Goal: Contribute content: Contribute content

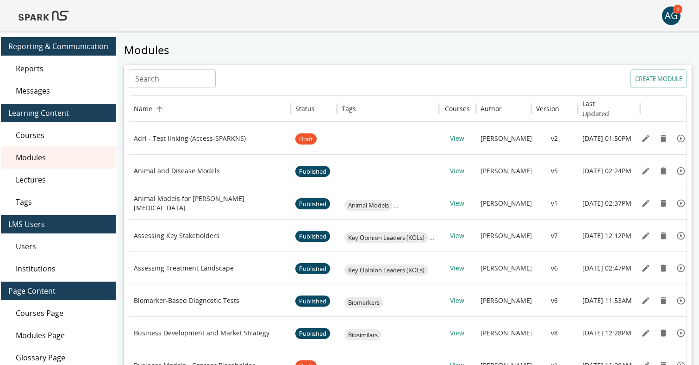
click at [55, 15] on img at bounding box center [44, 16] width 50 height 22
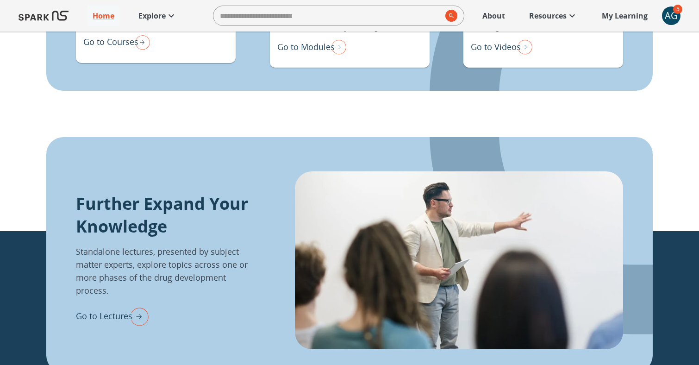
scroll to position [936, 0]
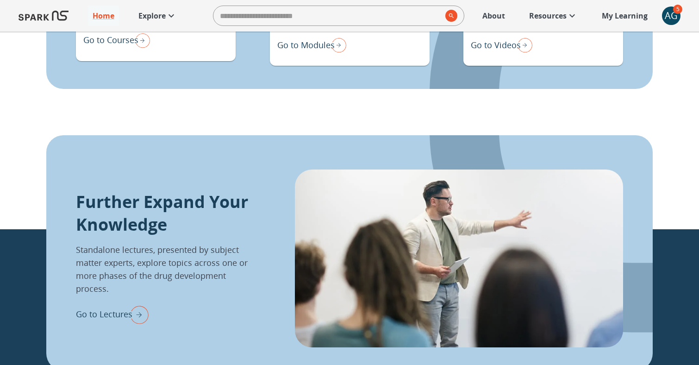
click at [110, 312] on p "Go to Lectures" at bounding box center [104, 314] width 56 height 12
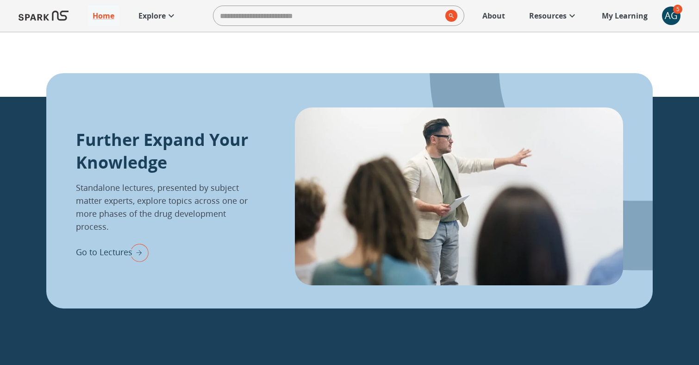
scroll to position [1074, 0]
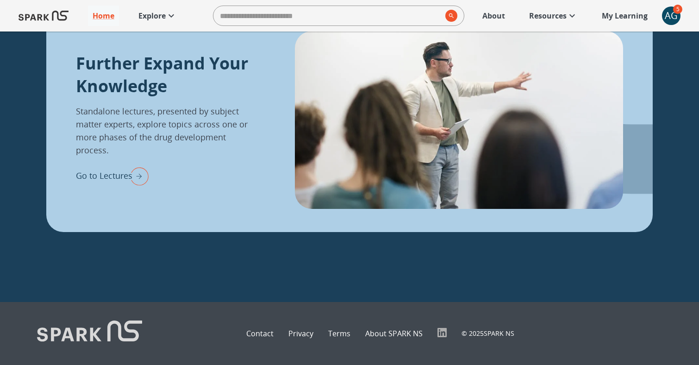
click at [120, 175] on p "Go to Lectures" at bounding box center [104, 175] width 56 height 12
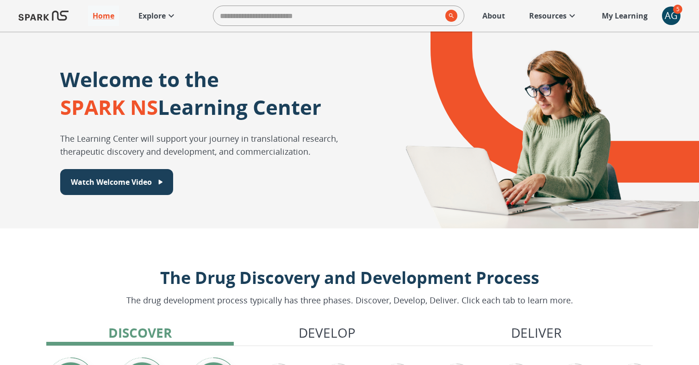
click at [494, 18] on p "About" at bounding box center [493, 15] width 23 height 11
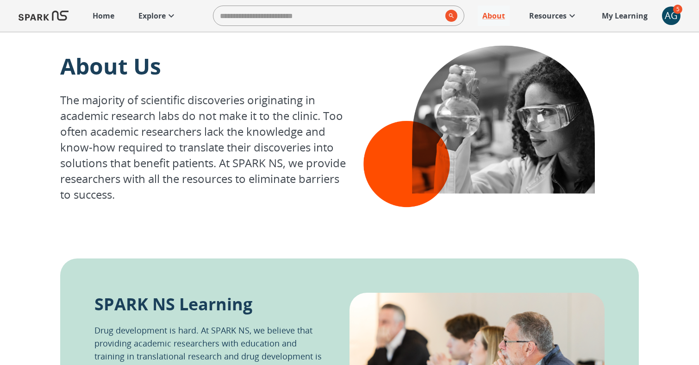
click at [153, 19] on p "Explore" at bounding box center [151, 15] width 27 height 11
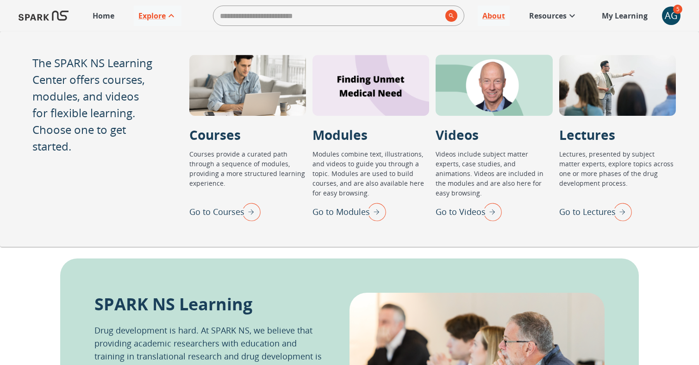
click at [601, 211] on p "Go to Lectures" at bounding box center [587, 211] width 56 height 12
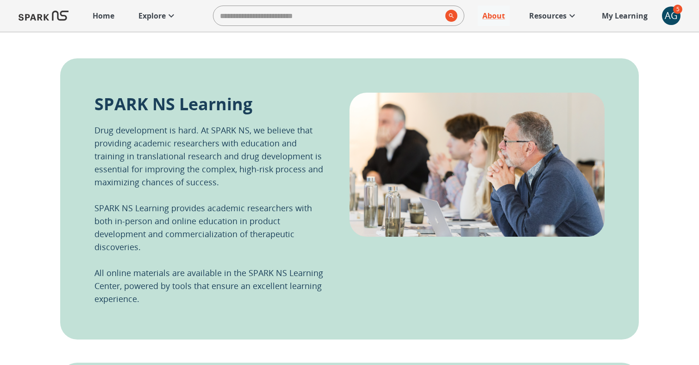
scroll to position [218, 0]
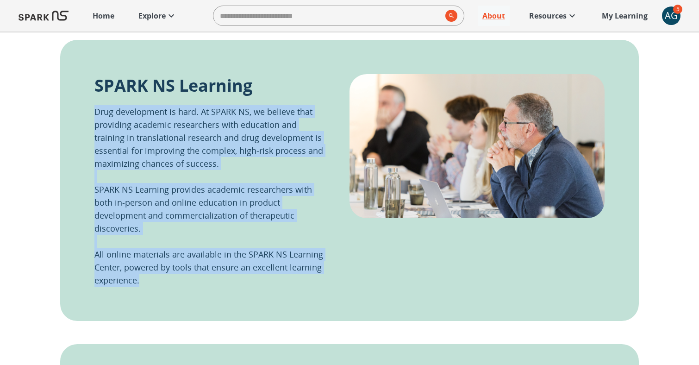
drag, startPoint x: 95, startPoint y: 111, endPoint x: 149, endPoint y: 285, distance: 182.2
click at [149, 285] on p "Drug development is hard. At SPARK NS, we believe that providing academic resea…" at bounding box center [211, 195] width 234 height 181
copy p "Drug development is hard. At SPARK NS, we believe that providing academic resea…"
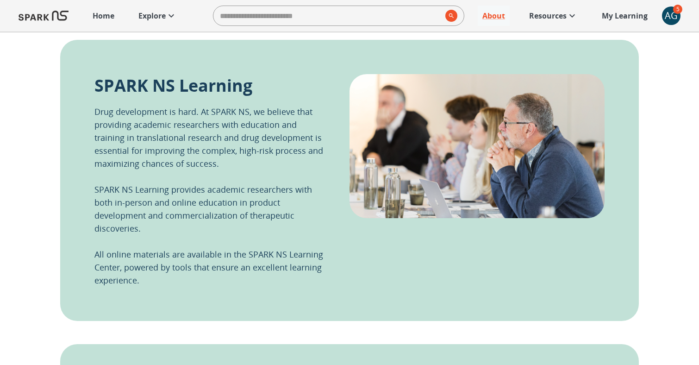
click at [257, 166] on p "Drug development is hard. At SPARK NS, we believe that providing academic resea…" at bounding box center [211, 195] width 234 height 181
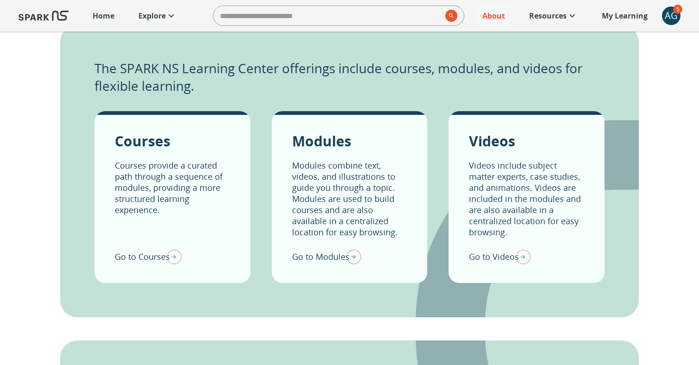
scroll to position [533, 0]
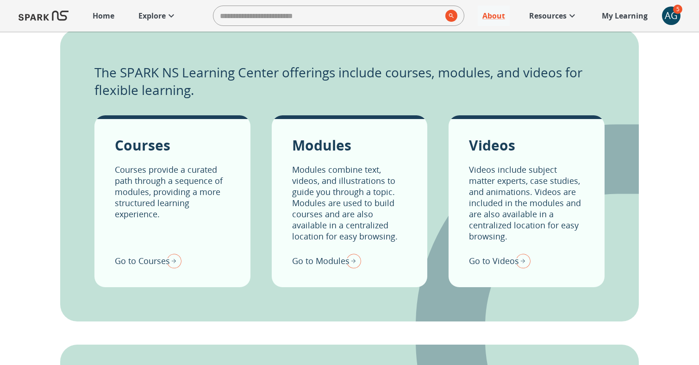
click at [676, 96] on div "About Us The majority of scientific discoveries originating in academic researc…" at bounding box center [349, 46] width 699 height 1095
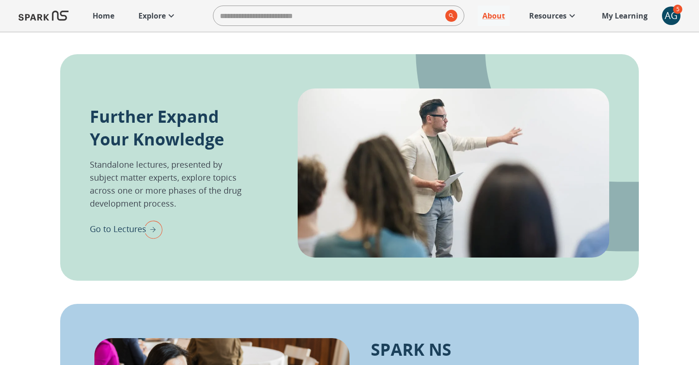
scroll to position [834, 0]
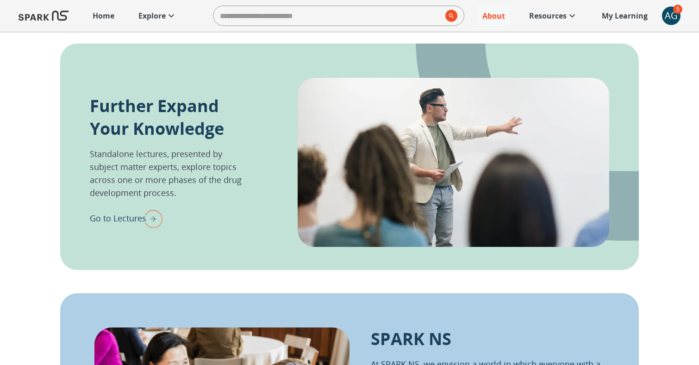
click at [126, 219] on p "Go to Lectures" at bounding box center [118, 218] width 56 height 12
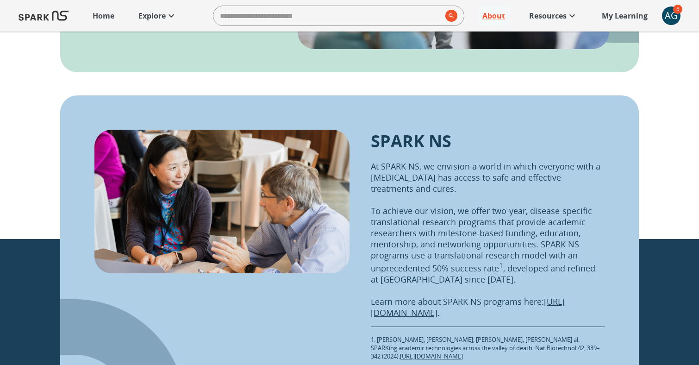
scroll to position [927, 0]
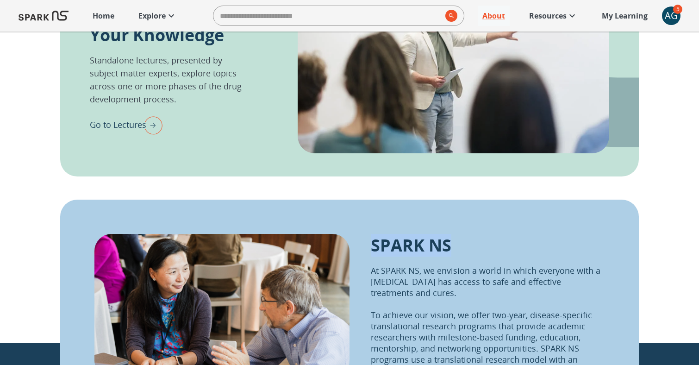
drag, startPoint x: 372, startPoint y: 242, endPoint x: 459, endPoint y: 243, distance: 87.0
click at [459, 243] on div "SPARK NS At SPARK NS, we envision a world in which everyone with a neurological…" at bounding box center [488, 349] width 234 height 230
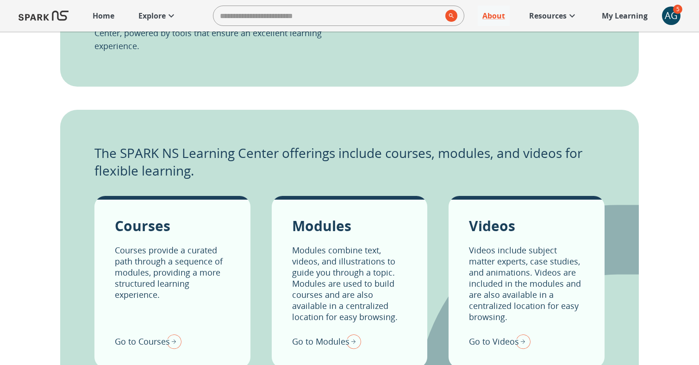
scroll to position [453, 0]
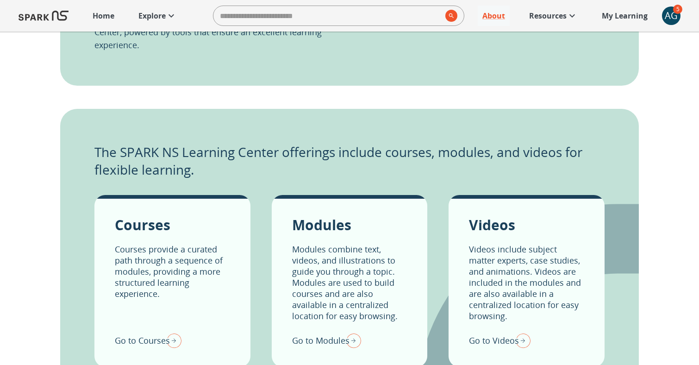
click at [151, 228] on p "Courses" at bounding box center [143, 224] width 56 height 19
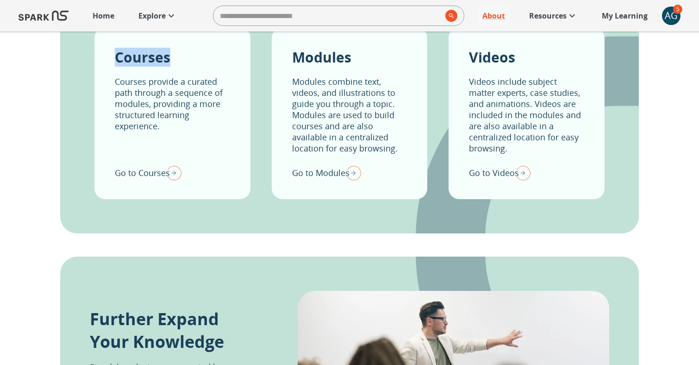
scroll to position [619, 0]
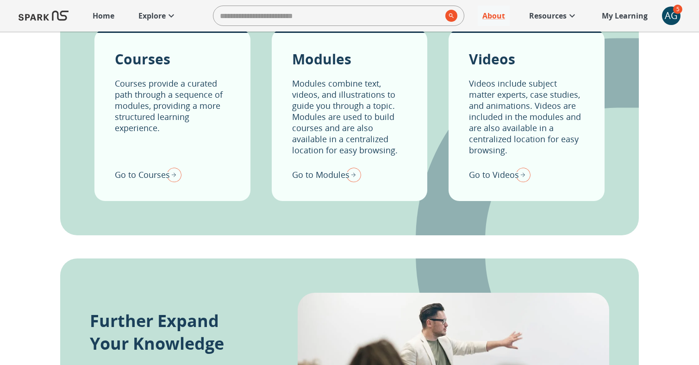
click at [133, 173] on p "Go to Courses" at bounding box center [142, 174] width 55 height 12
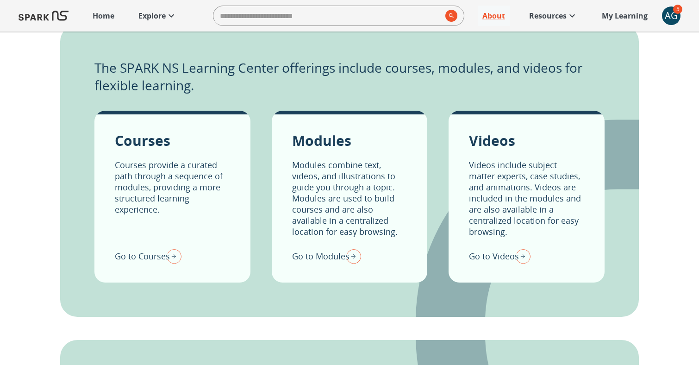
scroll to position [557, 0]
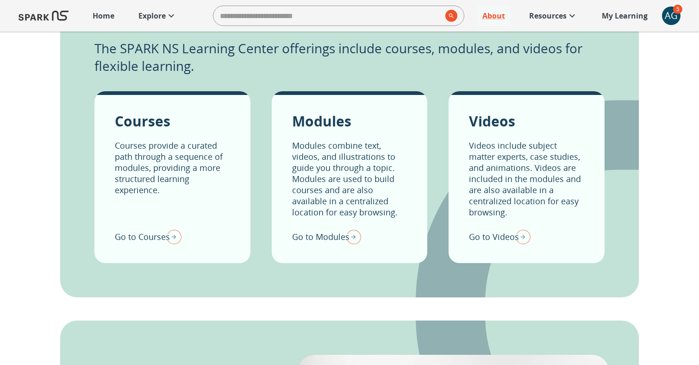
click at [315, 239] on p "Go to Modules" at bounding box center [320, 236] width 57 height 12
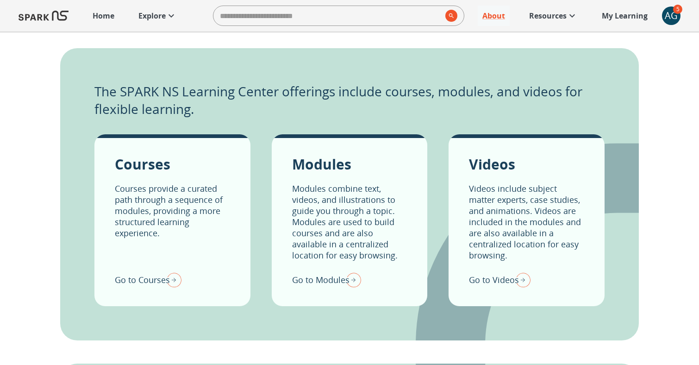
scroll to position [532, 0]
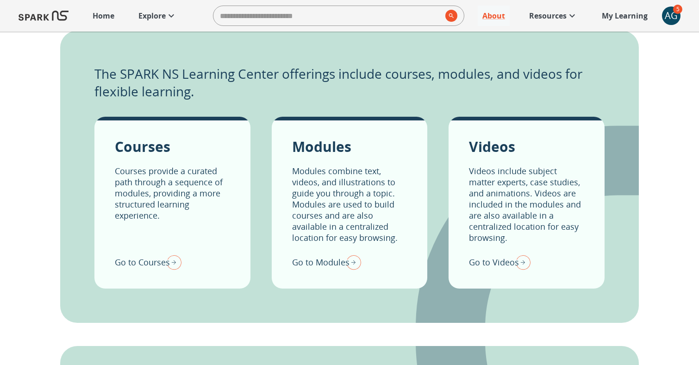
click at [501, 266] on p "Go to Videos" at bounding box center [494, 262] width 50 height 12
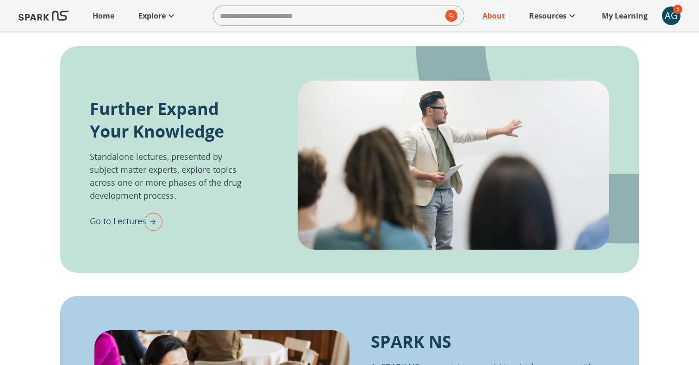
scroll to position [864, 0]
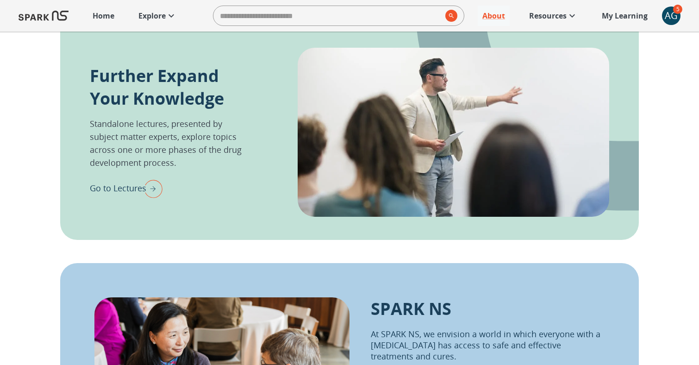
click at [143, 192] on img "Go to Lectures" at bounding box center [150, 188] width 23 height 24
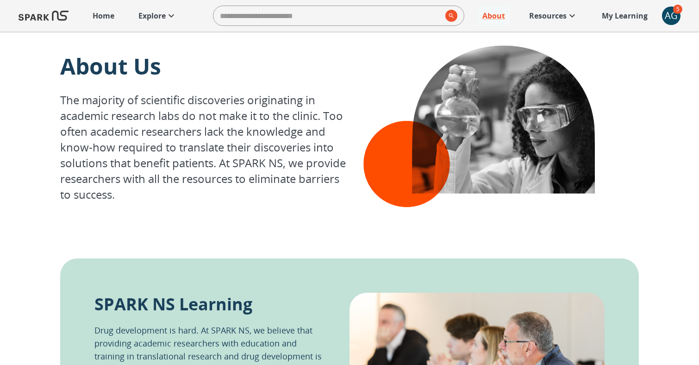
click at [615, 15] on p "My Learning" at bounding box center [624, 15] width 46 height 11
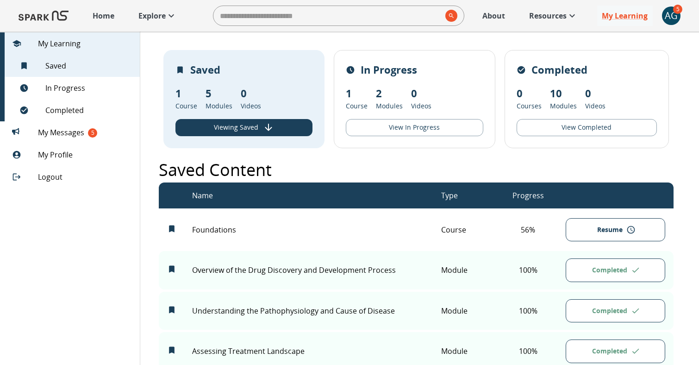
click at [677, 16] on div "AG" at bounding box center [671, 15] width 19 height 19
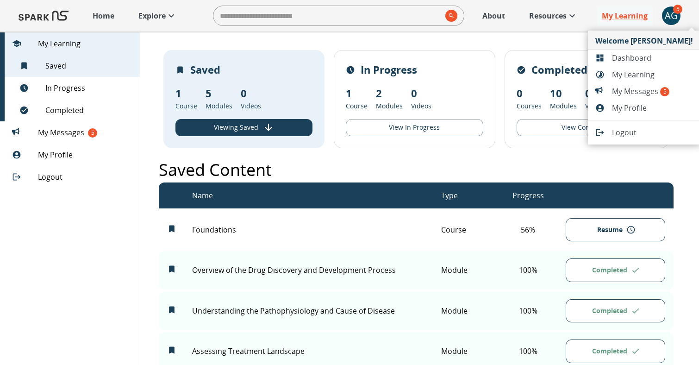
click at [621, 58] on span "Dashboard" at bounding box center [652, 57] width 81 height 11
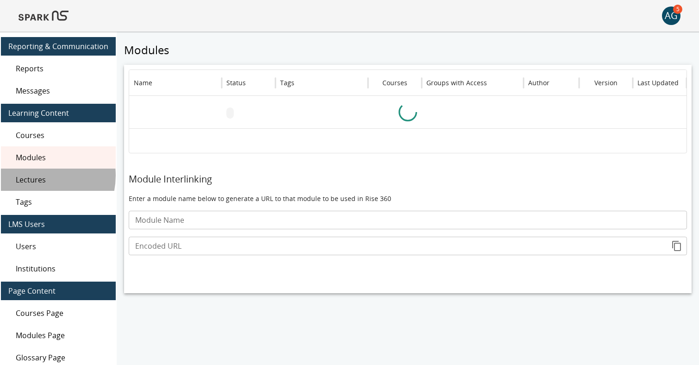
click at [36, 175] on span "Lectures" at bounding box center [62, 179] width 93 height 11
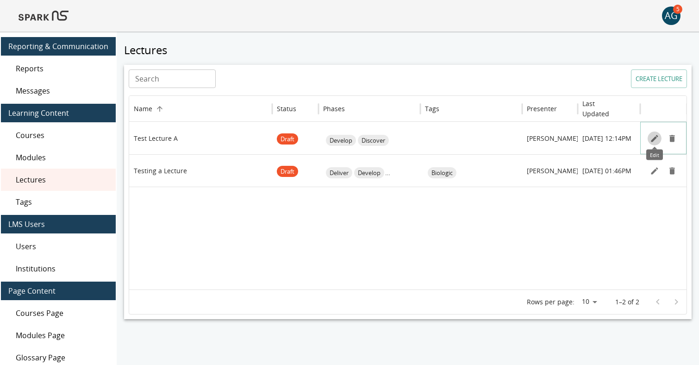
click at [652, 135] on icon "Edit" at bounding box center [653, 138] width 9 height 9
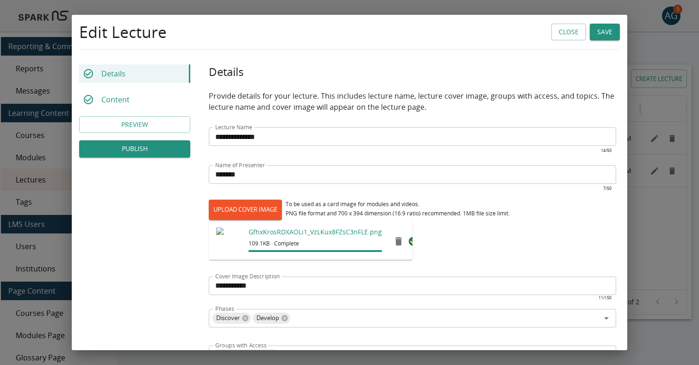
click at [600, 30] on button "Save" at bounding box center [604, 32] width 30 height 17
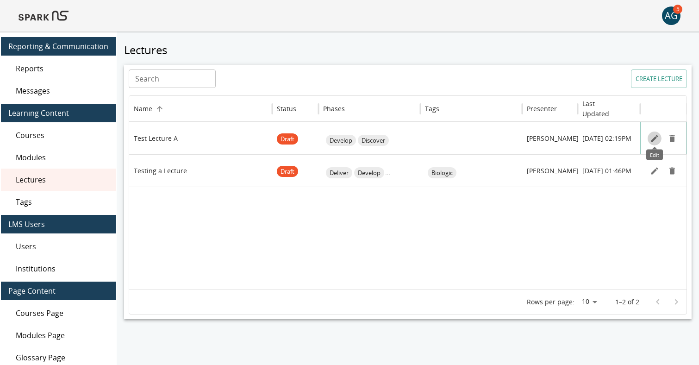
click at [652, 138] on icon "Edit" at bounding box center [653, 138] width 9 height 9
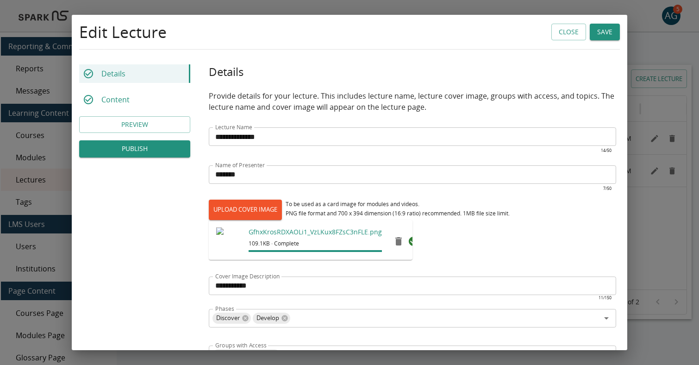
scroll to position [195, 0]
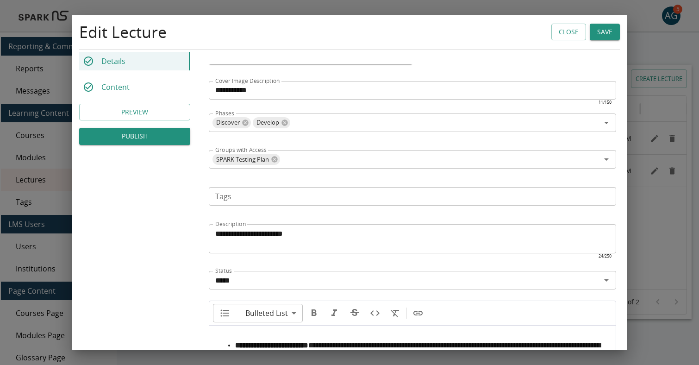
click at [158, 138] on button "PUBLISH" at bounding box center [134, 136] width 111 height 17
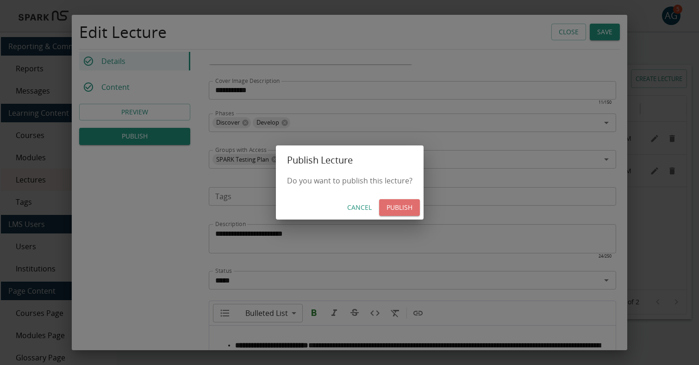
click at [397, 205] on button "PUBLISH" at bounding box center [399, 207] width 41 height 17
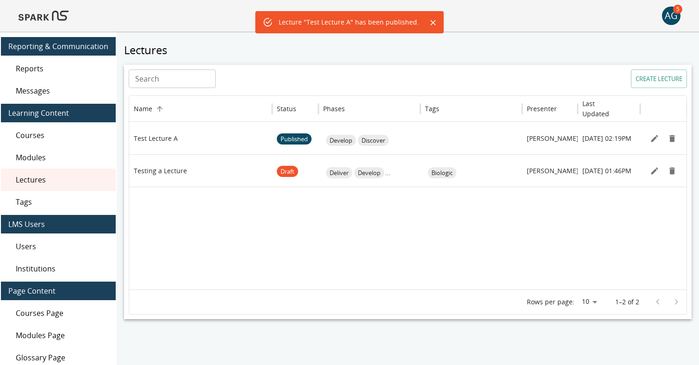
click at [62, 20] on img at bounding box center [44, 16] width 50 height 22
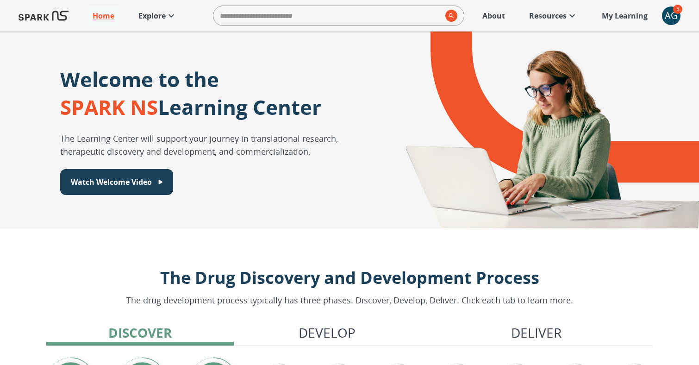
click at [673, 15] on div "AG" at bounding box center [671, 15] width 19 height 19
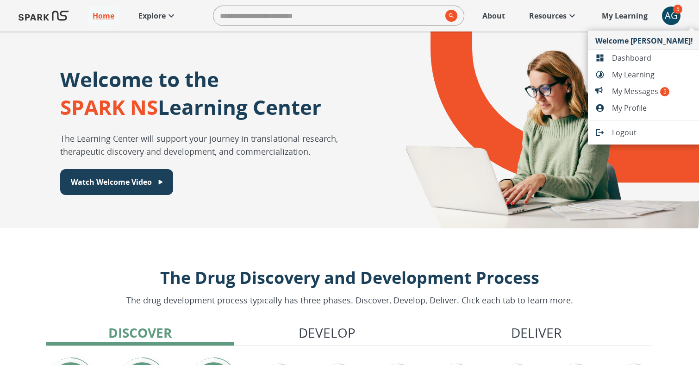
click at [629, 73] on span "My Learning" at bounding box center [652, 74] width 81 height 11
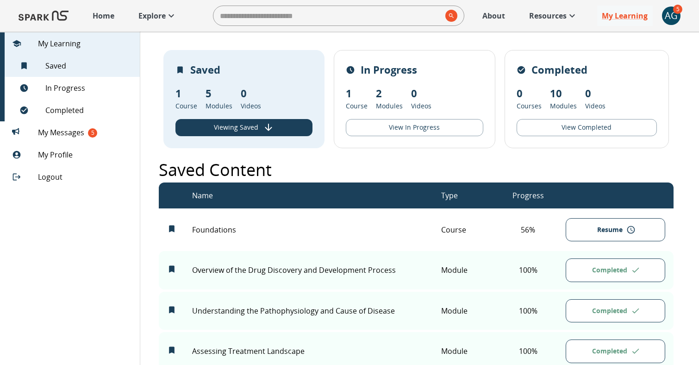
click at [152, 14] on p "Explore" at bounding box center [151, 15] width 27 height 11
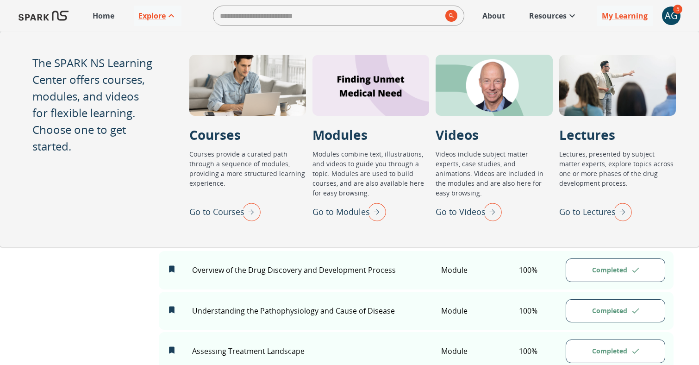
click at [587, 208] on p "Go to Lectures" at bounding box center [587, 211] width 56 height 12
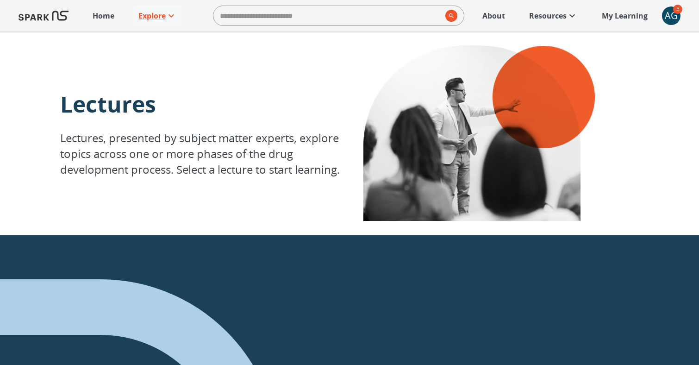
click at [670, 16] on div "AG" at bounding box center [671, 15] width 19 height 19
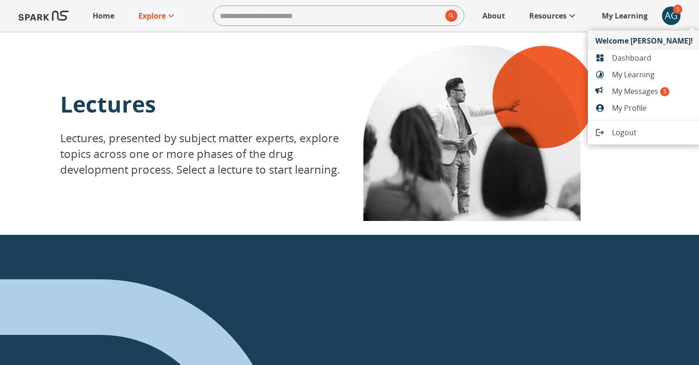
click at [631, 57] on span "Dashboard" at bounding box center [652, 57] width 81 height 11
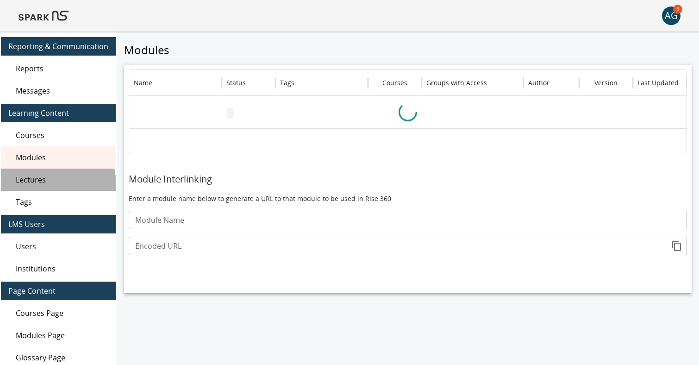
click at [33, 186] on div "Lectures" at bounding box center [58, 179] width 115 height 22
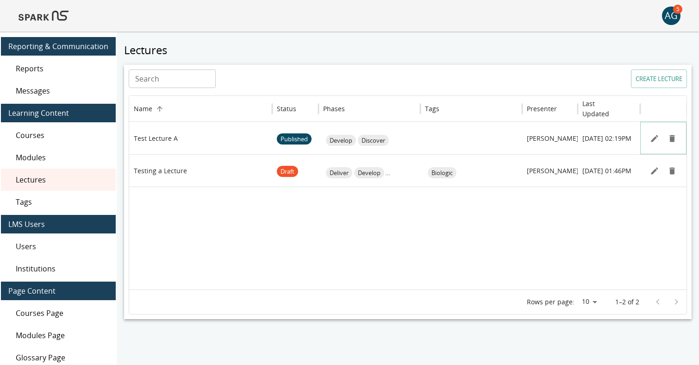
click at [652, 137] on icon "Edit" at bounding box center [653, 138] width 9 height 9
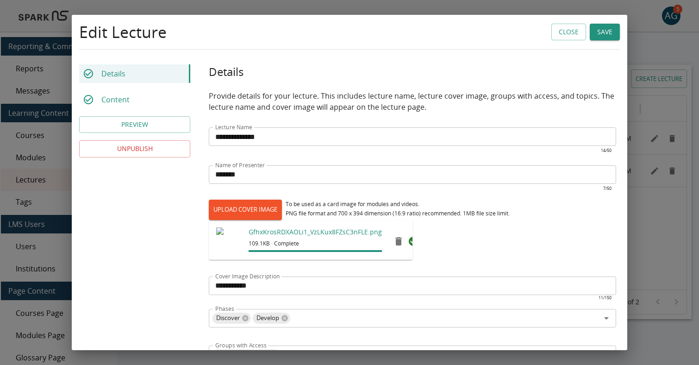
scroll to position [195, 0]
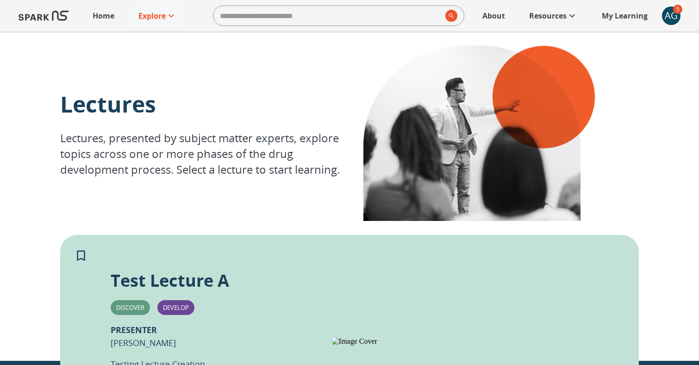
click at [669, 16] on div "AG" at bounding box center [671, 15] width 19 height 19
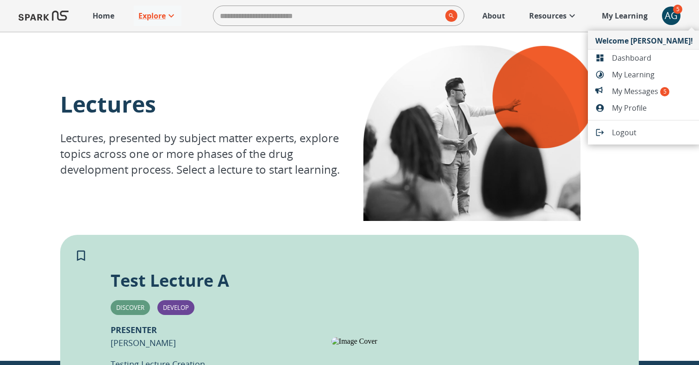
click at [83, 251] on div at bounding box center [349, 182] width 699 height 365
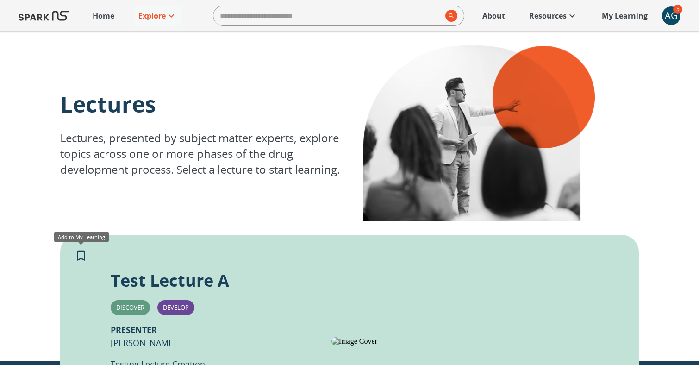
click at [80, 257] on icon "Add to My Learning" at bounding box center [81, 255] width 14 height 14
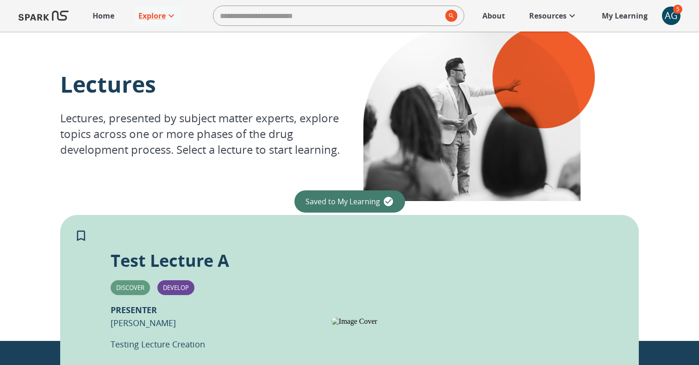
scroll to position [21, 0]
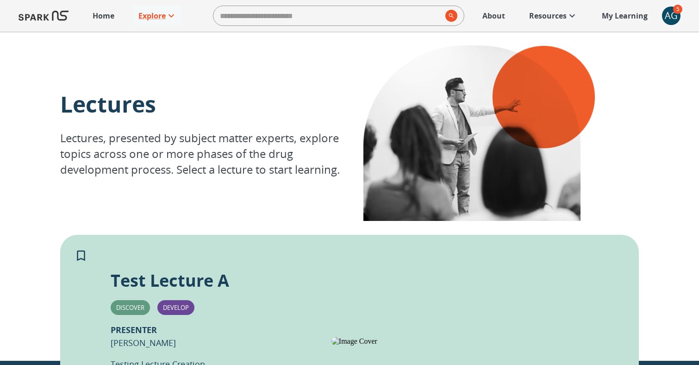
click at [620, 12] on p "My Learning" at bounding box center [624, 15] width 46 height 11
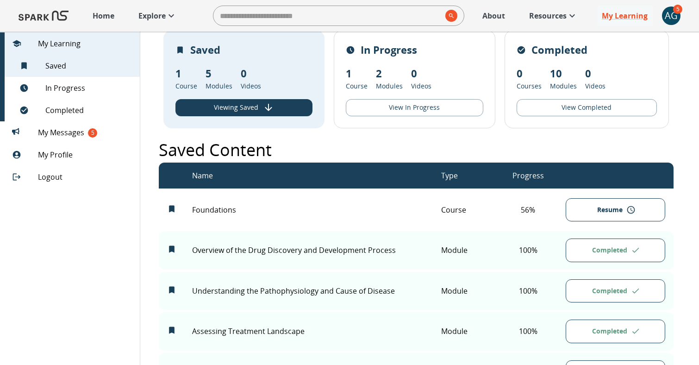
scroll to position [6, 0]
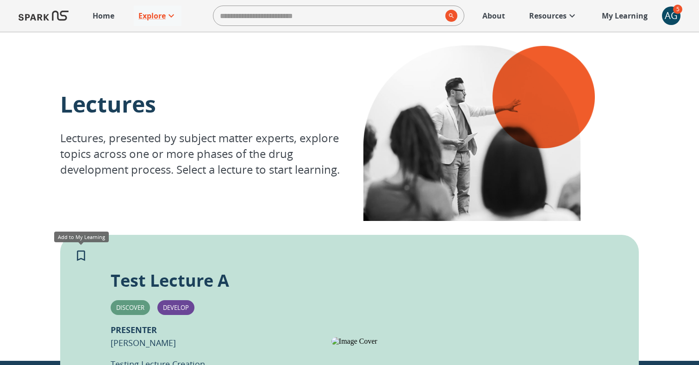
click at [82, 256] on icon "Add to My Learning" at bounding box center [81, 255] width 14 height 14
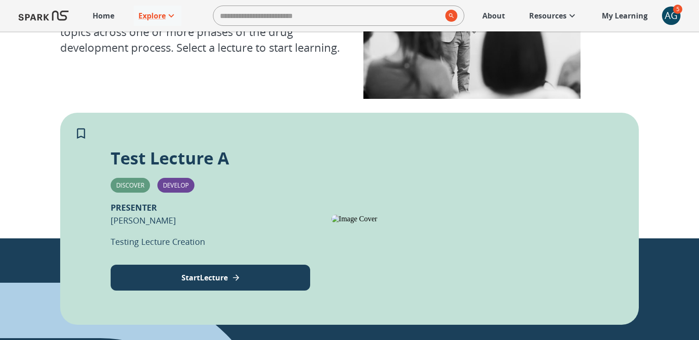
scroll to position [123, 0]
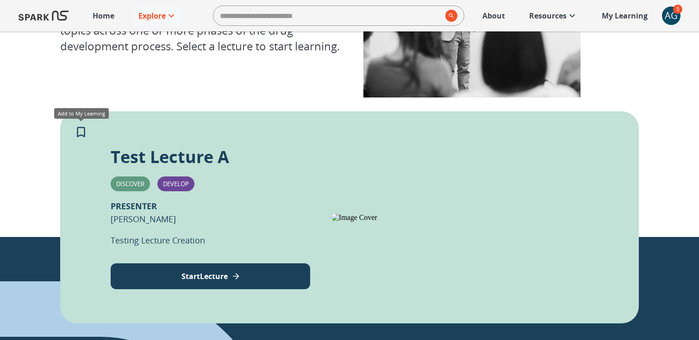
click at [80, 128] on icon "Add to My Learning" at bounding box center [81, 132] width 8 height 11
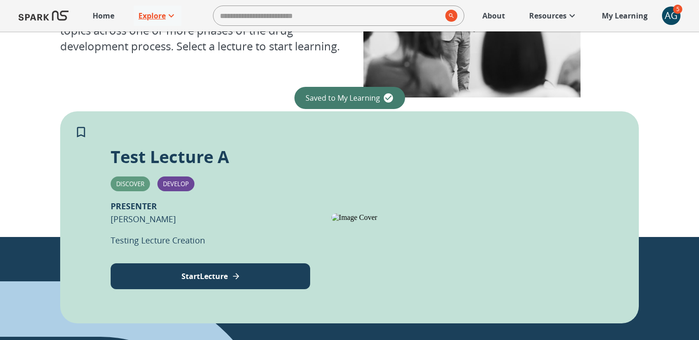
click at [156, 16] on p "Explore" at bounding box center [151, 15] width 27 height 11
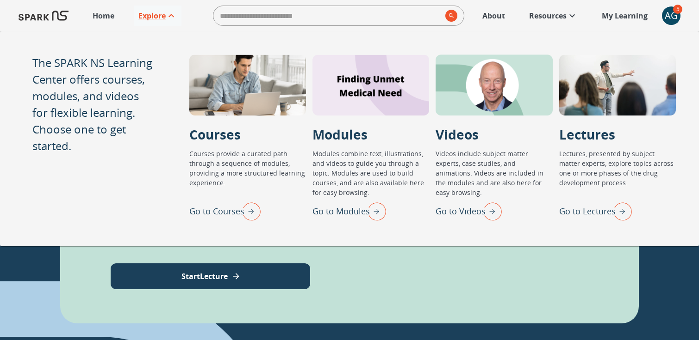
click at [211, 211] on p "Go to Courses" at bounding box center [216, 211] width 55 height 12
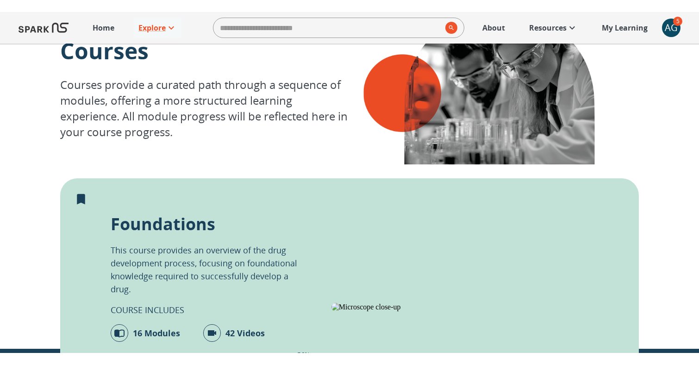
scroll to position [135, 0]
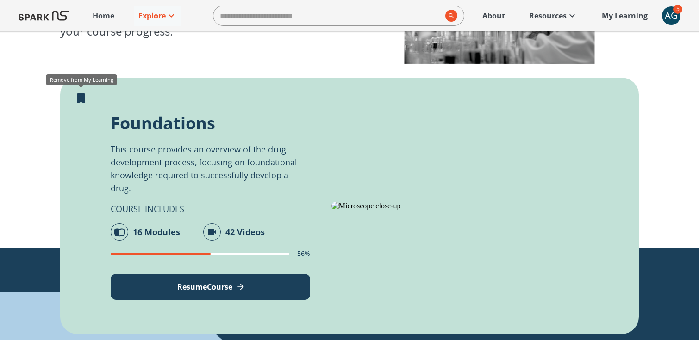
click at [79, 99] on icon "Remove from My Learning" at bounding box center [81, 98] width 8 height 11
click at [79, 98] on icon "Add to My Learning" at bounding box center [81, 99] width 14 height 14
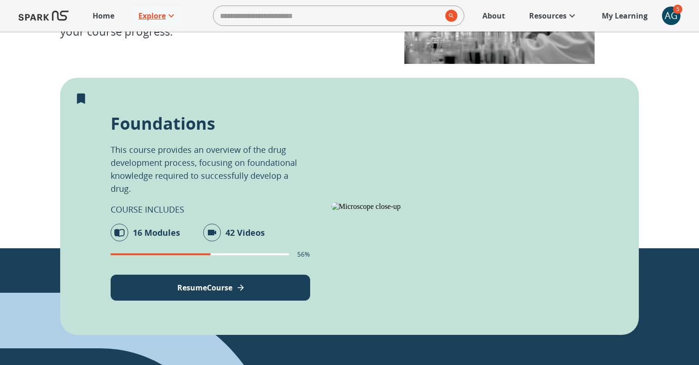
click at [160, 15] on p "Explore" at bounding box center [151, 15] width 27 height 11
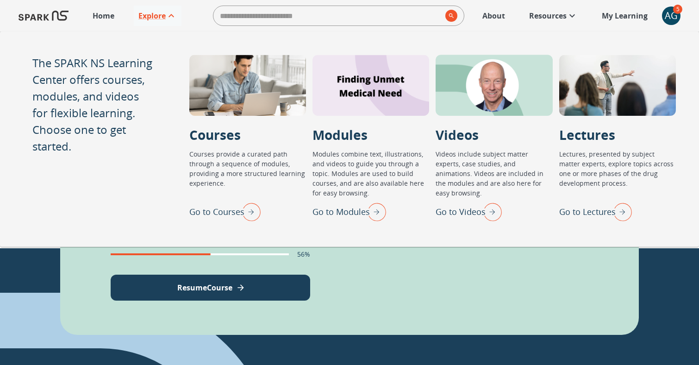
click at [588, 208] on p "Go to Lectures" at bounding box center [587, 211] width 56 height 12
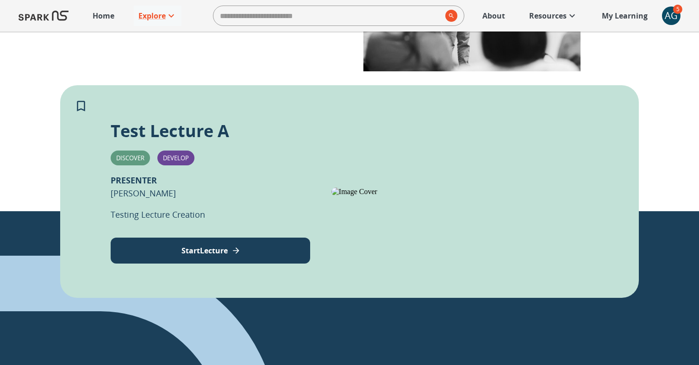
scroll to position [156, 0]
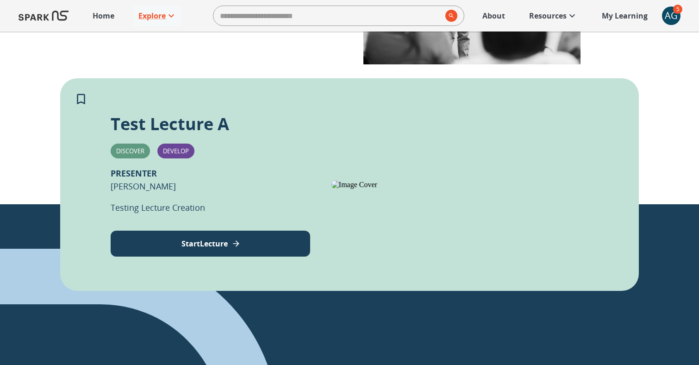
click at [668, 18] on div "AG" at bounding box center [671, 15] width 19 height 19
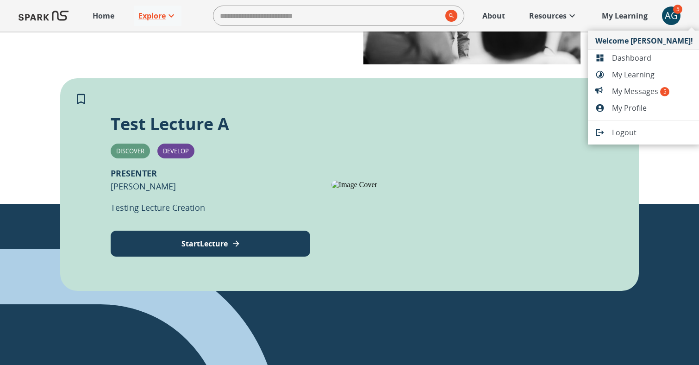
click at [628, 61] on span "Dashboard" at bounding box center [652, 57] width 81 height 11
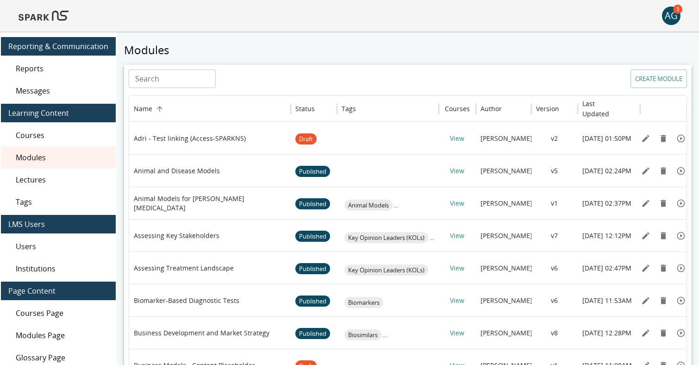
click at [40, 183] on span "Lectures" at bounding box center [62, 179] width 93 height 11
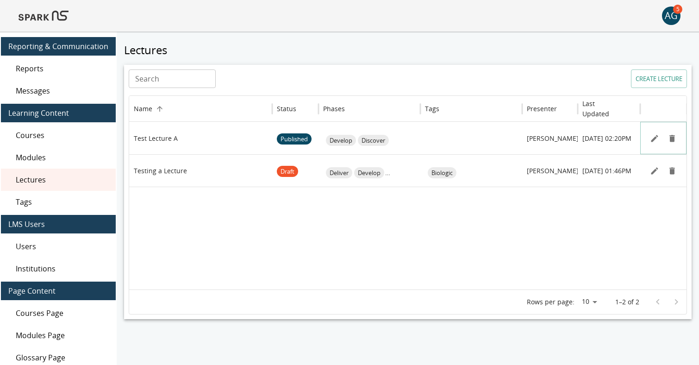
click at [656, 137] on icon "Edit" at bounding box center [653, 138] width 7 height 7
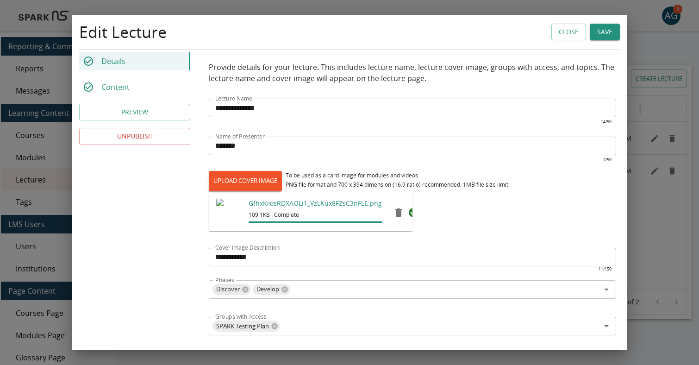
drag, startPoint x: 286, startPoint y: 108, endPoint x: 200, endPoint y: 104, distance: 86.1
click at [200, 104] on div "**********" at bounding box center [412, 346] width 429 height 620
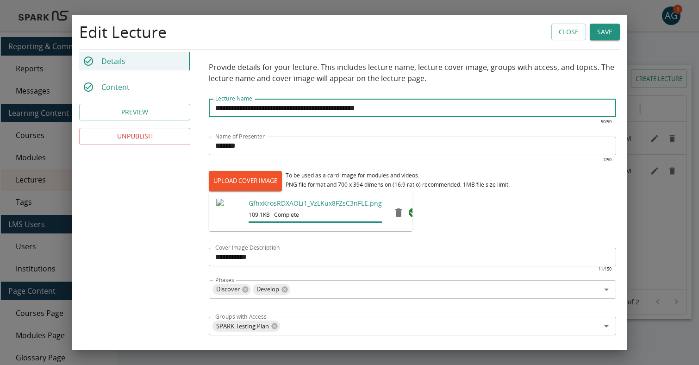
type input "**********"
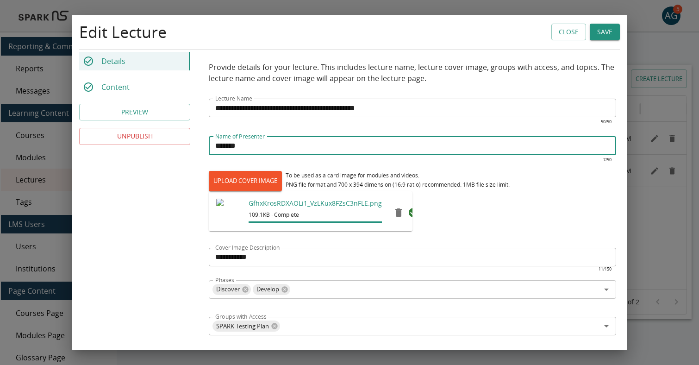
drag, startPoint x: 250, startPoint y: 146, endPoint x: 204, endPoint y: 143, distance: 45.9
click at [204, 143] on div "**********" at bounding box center [412, 346] width 429 height 620
click at [240, 143] on input "*******" at bounding box center [412, 145] width 407 height 19
type input "*"
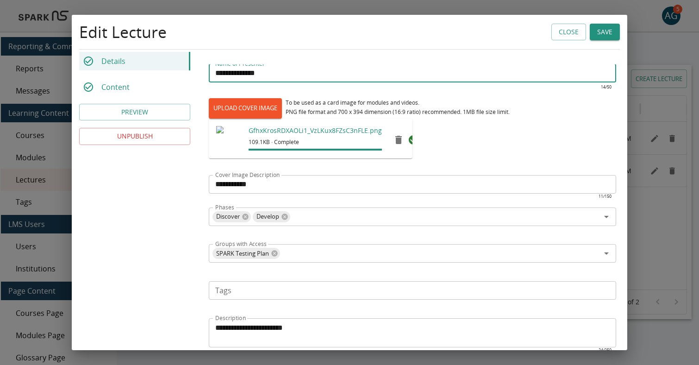
scroll to position [128, 0]
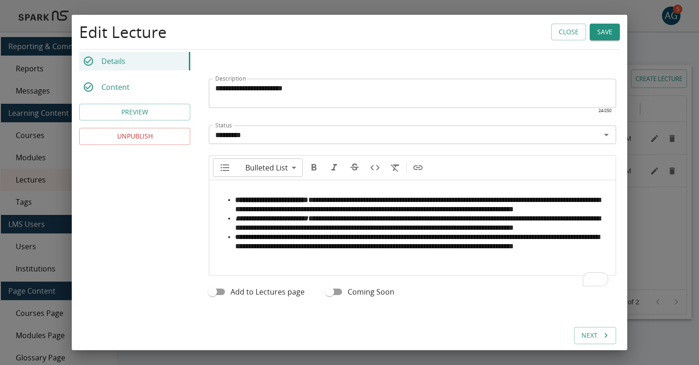
type input "**********"
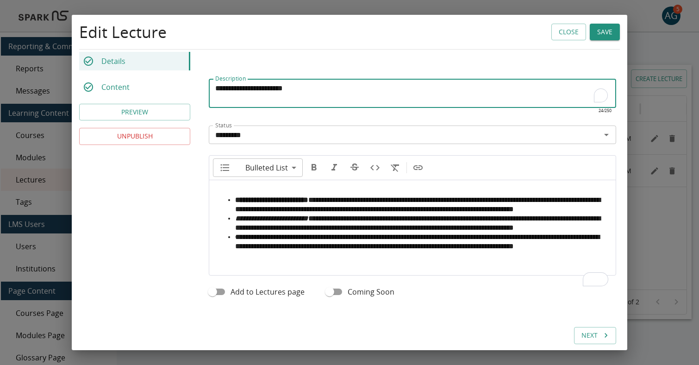
drag, startPoint x: 311, startPoint y: 90, endPoint x: 192, endPoint y: 83, distance: 119.1
click at [192, 83] on div "**********" at bounding box center [349, 34] width 555 height 620
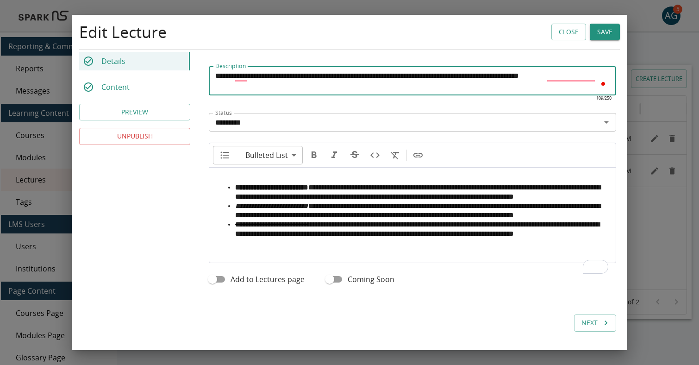
type textarea "**********"
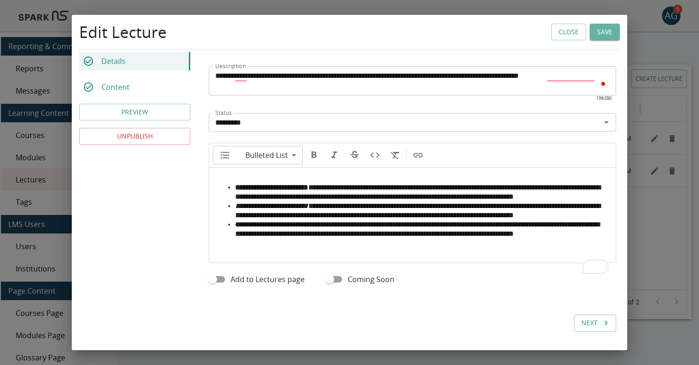
click at [603, 31] on button "Save" at bounding box center [604, 32] width 30 height 17
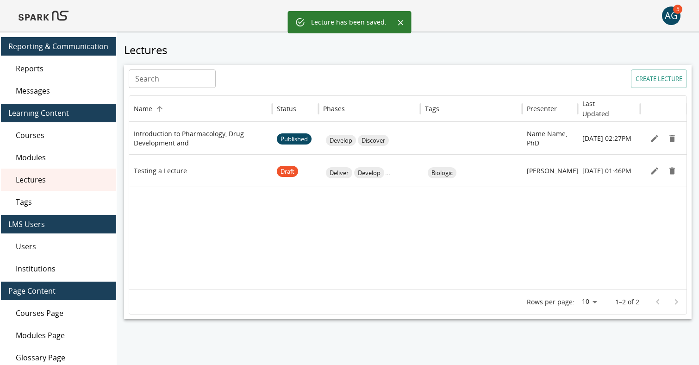
click at [55, 12] on img at bounding box center [44, 16] width 50 height 22
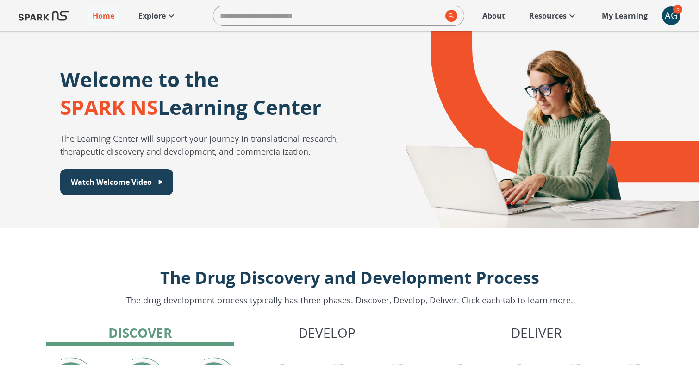
click at [154, 9] on link "Explore" at bounding box center [158, 16] width 48 height 20
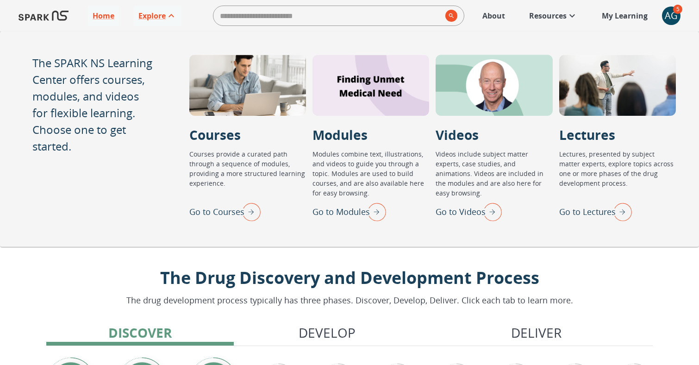
click at [573, 212] on p "Go to Lectures" at bounding box center [587, 211] width 56 height 12
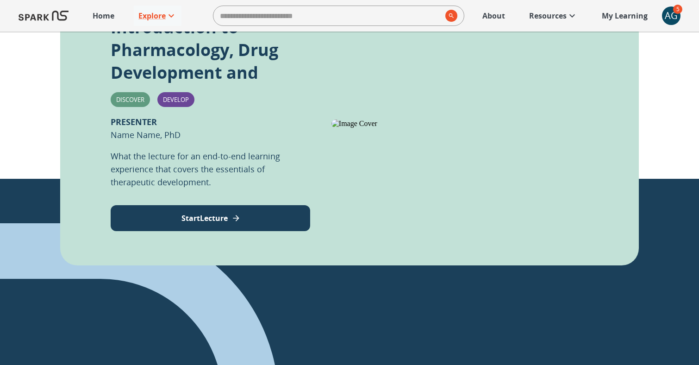
scroll to position [239, 0]
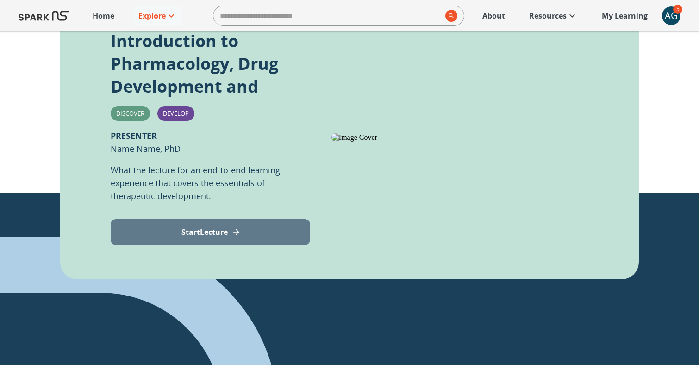
click at [215, 232] on p "Start Lecture" at bounding box center [204, 231] width 46 height 11
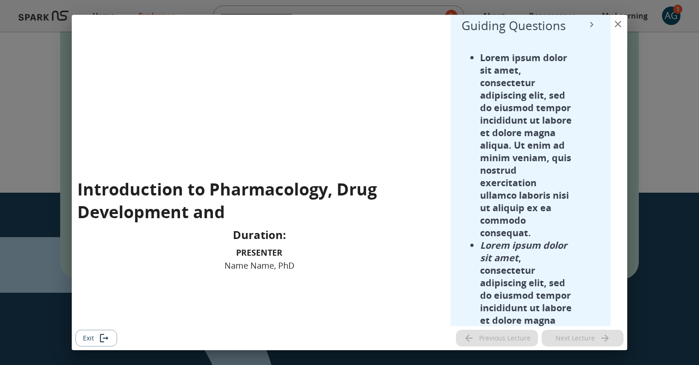
scroll to position [0, 0]
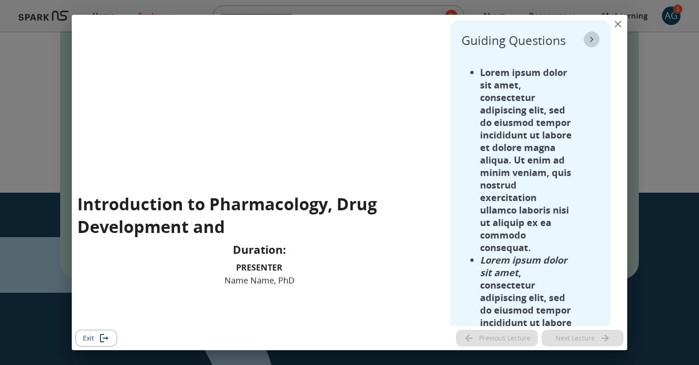
click at [590, 36] on icon "collapse" at bounding box center [591, 39] width 11 height 11
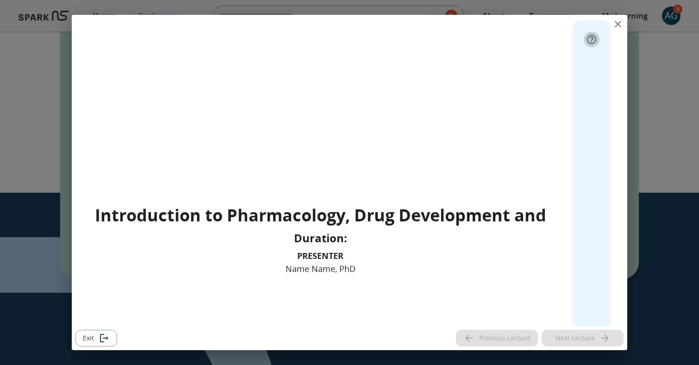
click at [590, 36] on icon "expand" at bounding box center [591, 39] width 11 height 11
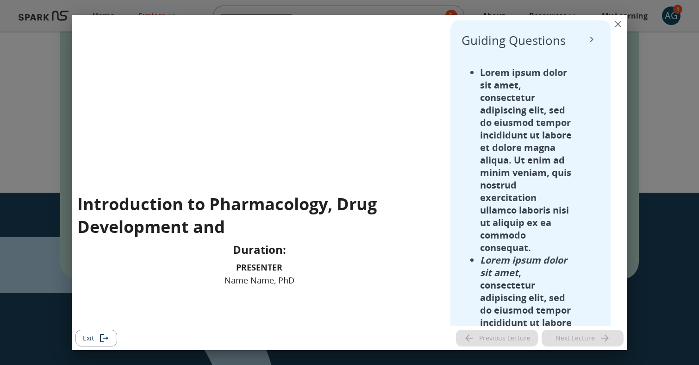
click at [590, 36] on icon "collapse" at bounding box center [591, 39] width 11 height 11
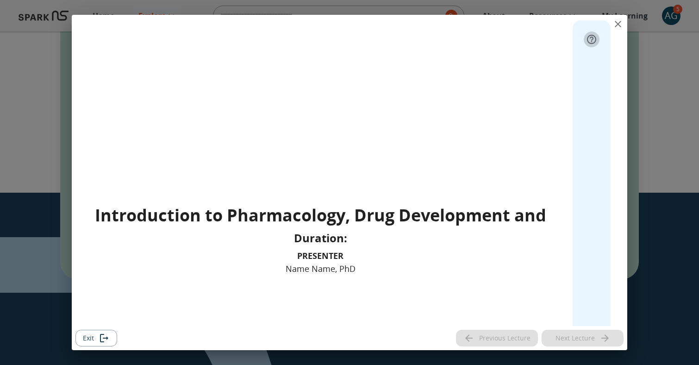
click at [592, 37] on icon "expand" at bounding box center [591, 39] width 11 height 11
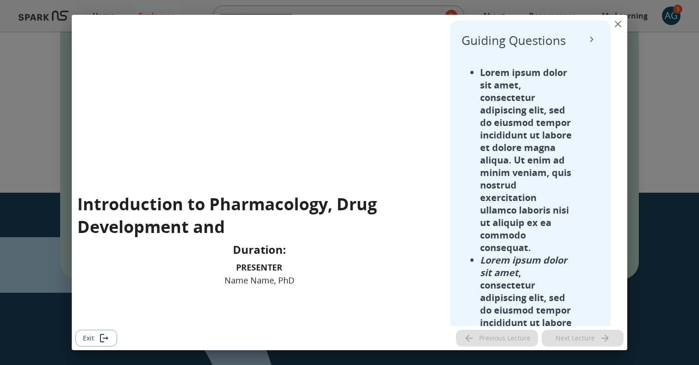
click at [592, 37] on icon "collapse" at bounding box center [591, 39] width 11 height 11
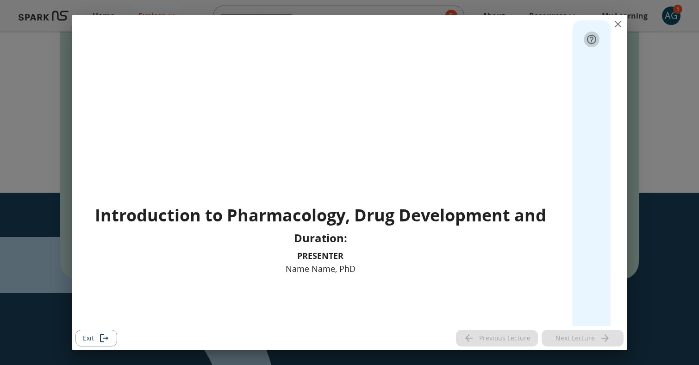
click at [589, 35] on icon "expand" at bounding box center [591, 39] width 11 height 11
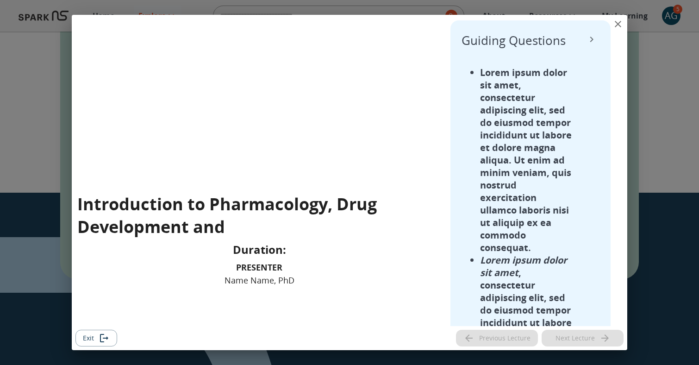
click at [593, 37] on icon "collapse" at bounding box center [591, 39] width 11 height 11
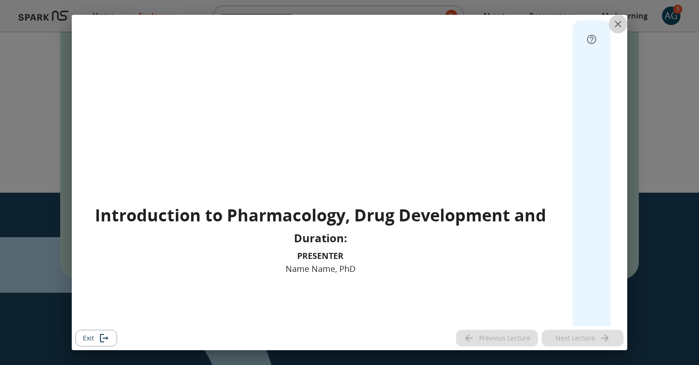
click at [618, 21] on icon "close" at bounding box center [617, 24] width 11 height 11
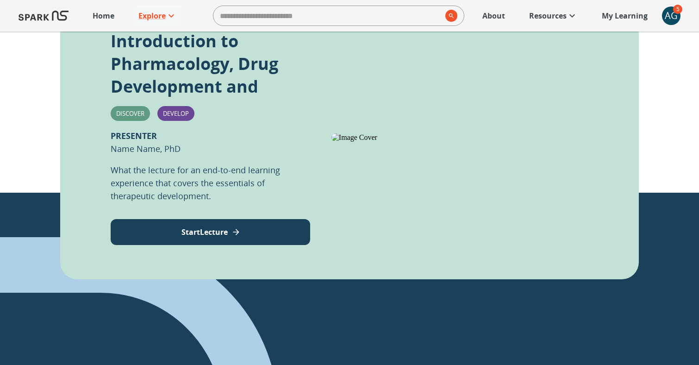
click at [674, 19] on div "AG" at bounding box center [671, 15] width 19 height 19
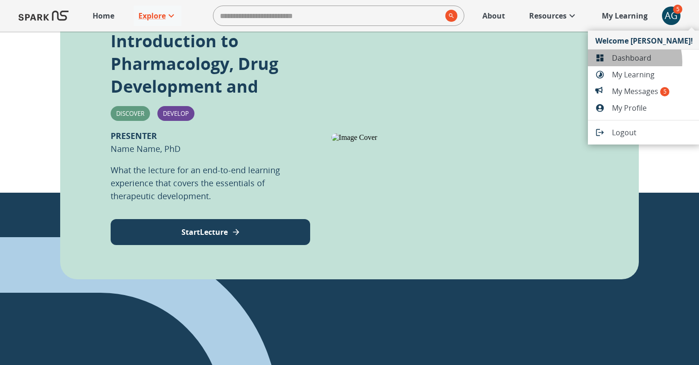
click at [624, 62] on span "Dashboard" at bounding box center [652, 57] width 81 height 11
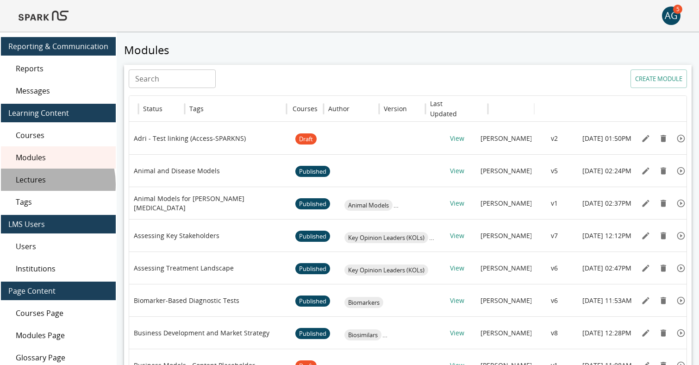
click at [37, 184] on span "Lectures" at bounding box center [62, 179] width 93 height 11
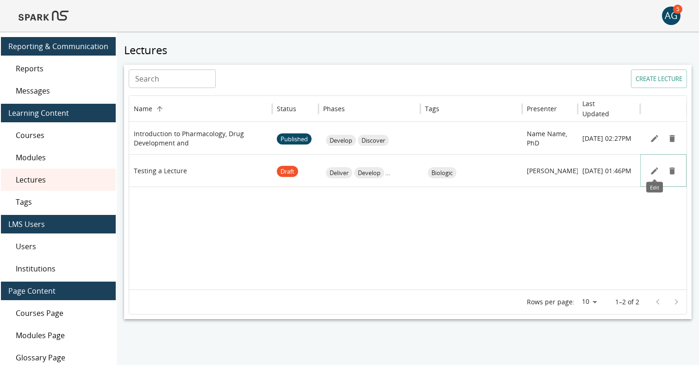
click at [657, 168] on icon "Edit" at bounding box center [653, 170] width 9 height 9
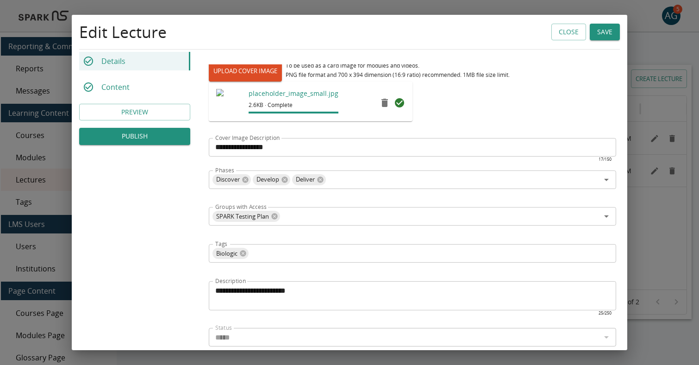
scroll to position [341, 0]
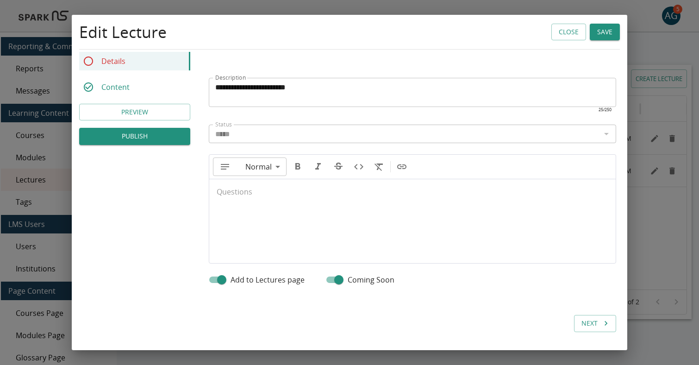
click at [252, 201] on p at bounding box center [411, 198] width 391 height 9
click at [242, 190] on div "To enrich screen reader interactions, please activate Accessibility in Grammarl…" at bounding box center [412, 216] width 406 height 74
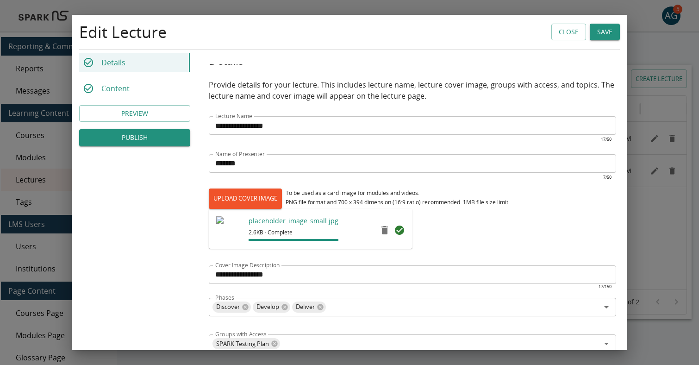
scroll to position [0, 0]
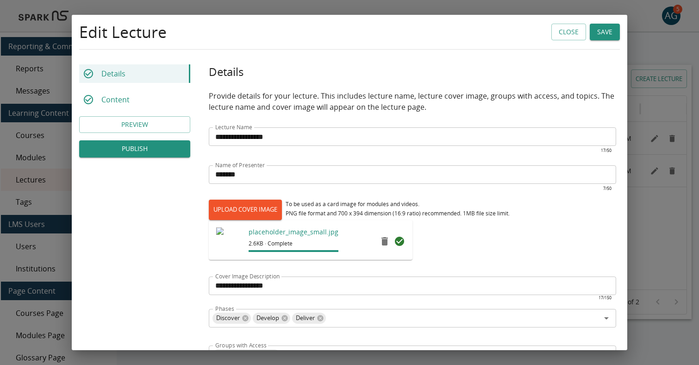
click at [130, 97] on div "Content" at bounding box center [134, 99] width 111 height 19
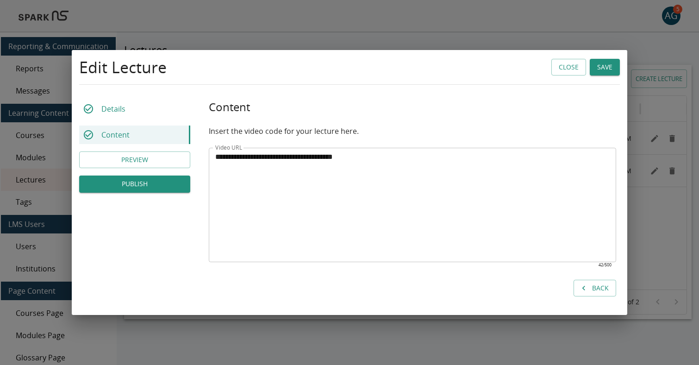
click at [130, 108] on div "Details" at bounding box center [134, 108] width 111 height 19
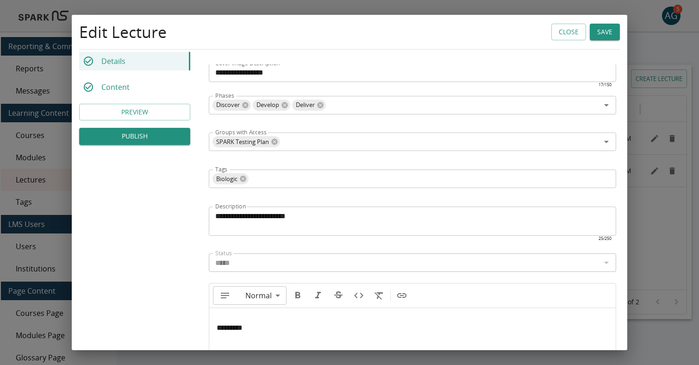
scroll to position [228, 0]
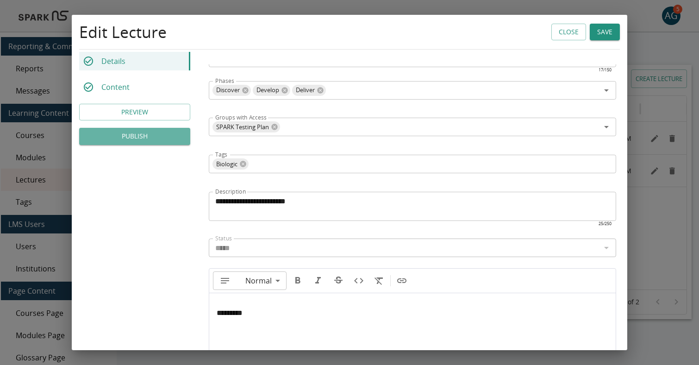
click at [141, 136] on button "PUBLISH" at bounding box center [134, 136] width 111 height 17
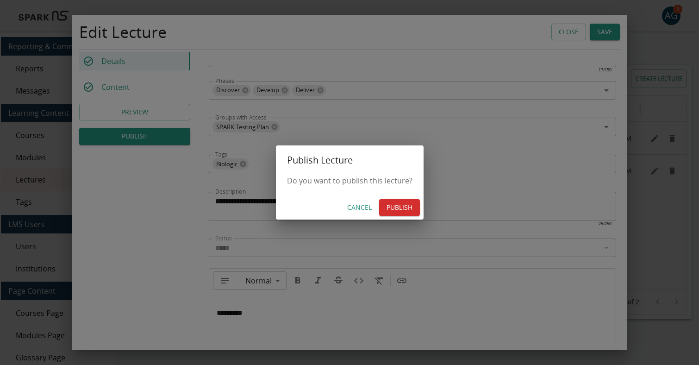
click at [394, 208] on button "PUBLISH" at bounding box center [399, 207] width 41 height 17
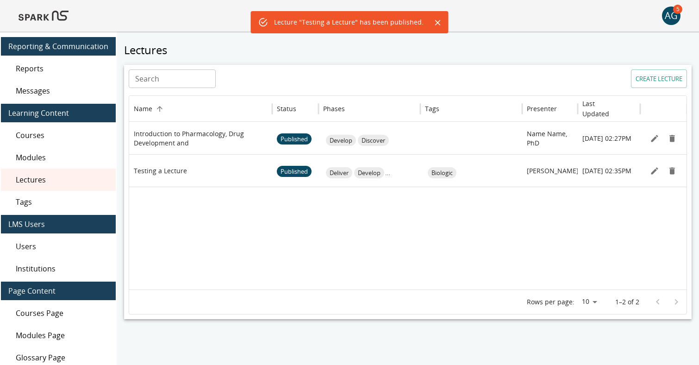
click at [38, 13] on img at bounding box center [44, 16] width 50 height 22
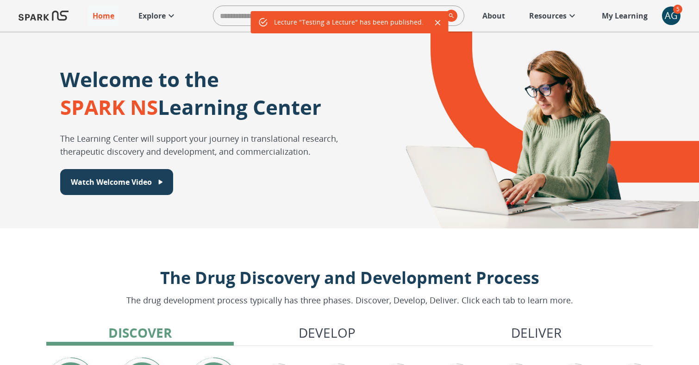
click at [165, 16] on p "Explore" at bounding box center [151, 15] width 27 height 11
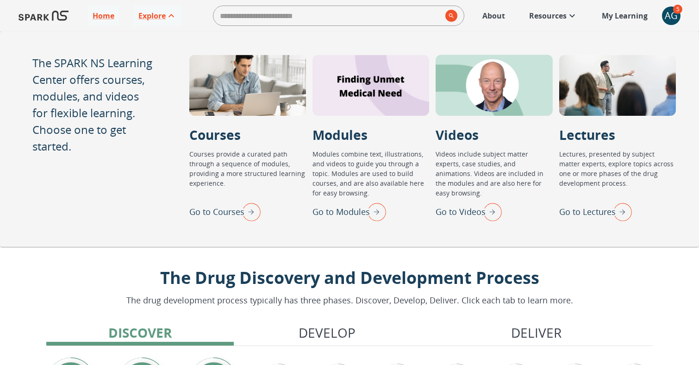
click at [587, 211] on p "Go to Lectures" at bounding box center [587, 211] width 56 height 12
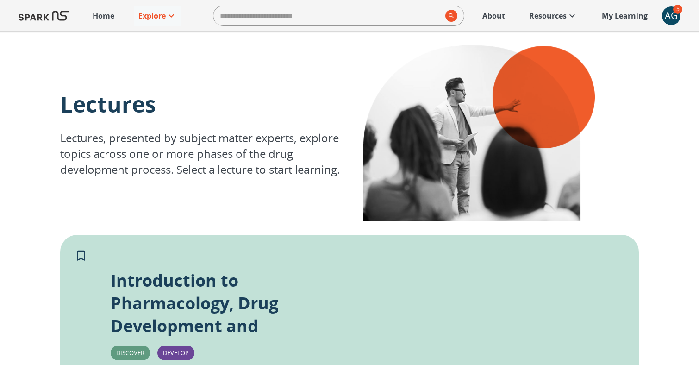
click at [670, 16] on div "AG" at bounding box center [671, 15] width 19 height 19
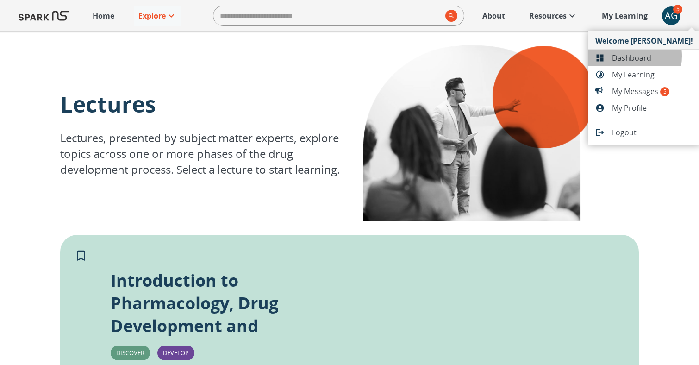
click at [614, 56] on span "Dashboard" at bounding box center [652, 57] width 81 height 11
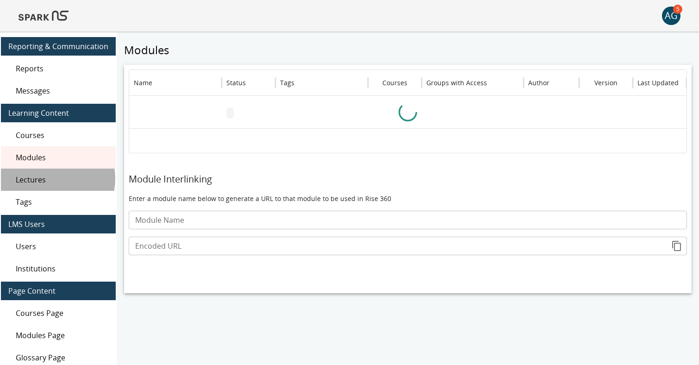
click at [47, 179] on span "Lectures" at bounding box center [62, 179] width 93 height 11
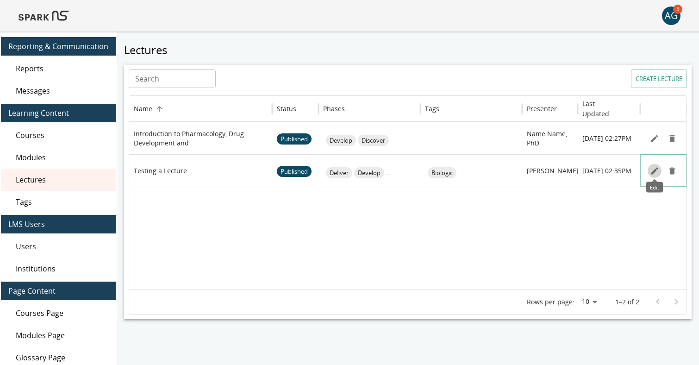
click at [655, 169] on icon "Edit" at bounding box center [653, 170] width 7 height 7
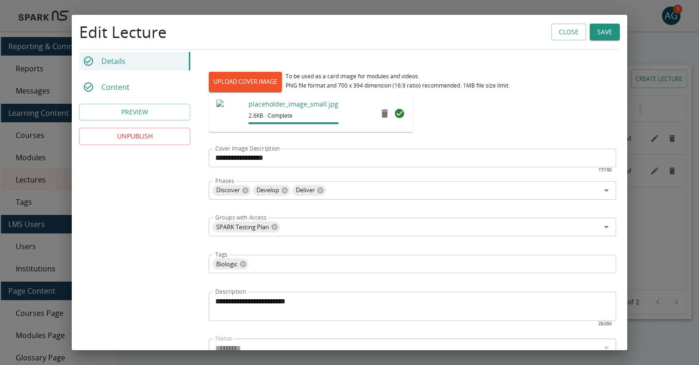
scroll to position [341, 0]
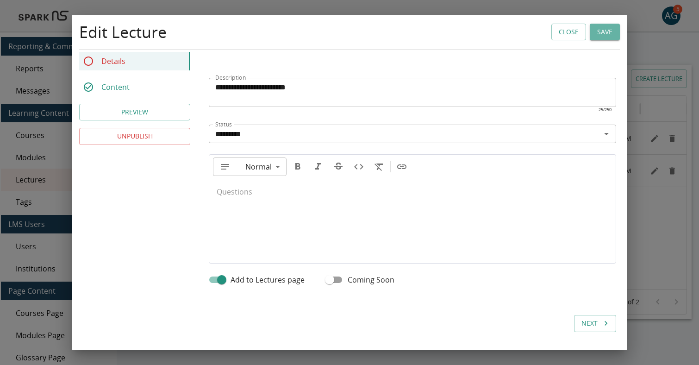
click at [604, 31] on button "Save" at bounding box center [604, 32] width 30 height 17
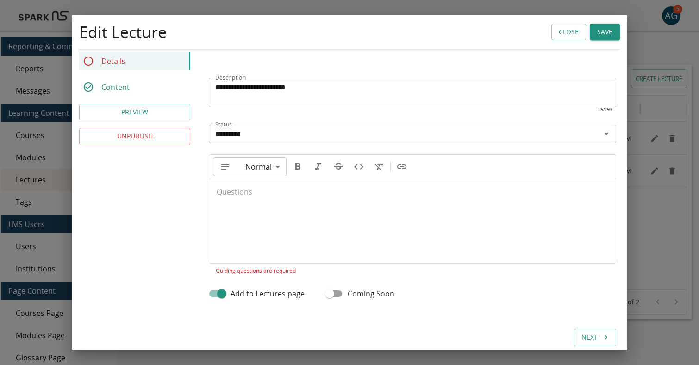
click at [238, 190] on div at bounding box center [412, 216] width 406 height 74
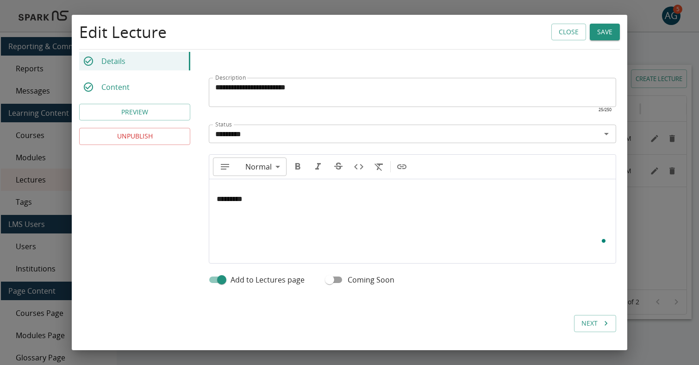
type input "**"
click at [606, 31] on button "Save" at bounding box center [604, 32] width 30 height 17
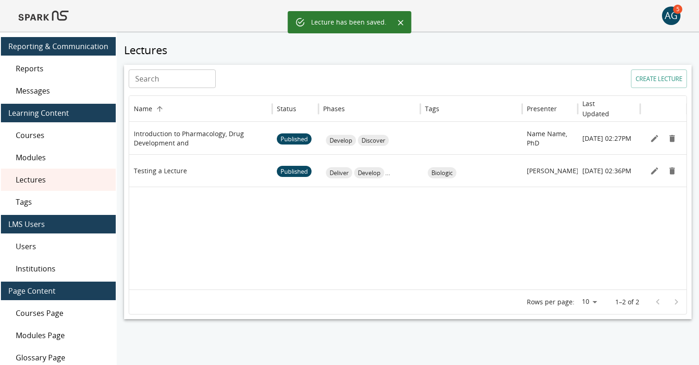
click at [51, 15] on img at bounding box center [44, 16] width 50 height 22
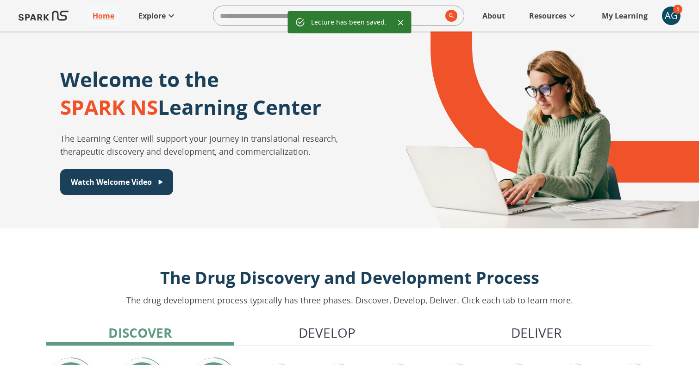
click at [151, 18] on p "Explore" at bounding box center [151, 15] width 27 height 11
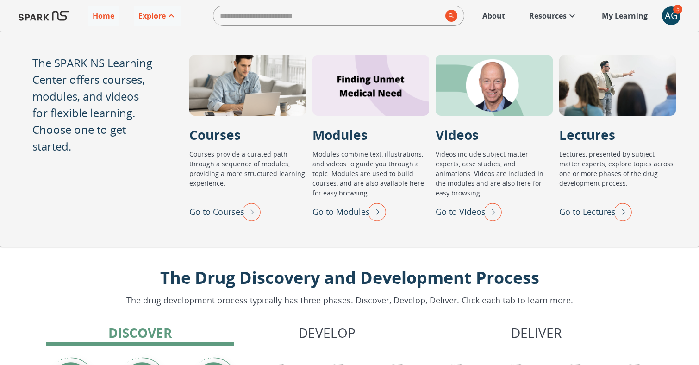
click at [600, 212] on p "Go to Lectures" at bounding box center [587, 211] width 56 height 12
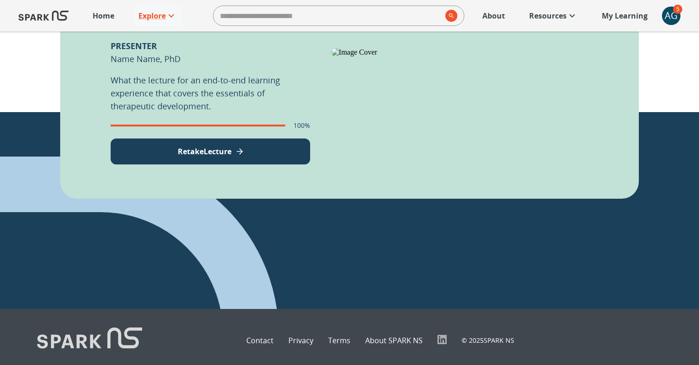
scroll to position [335, 0]
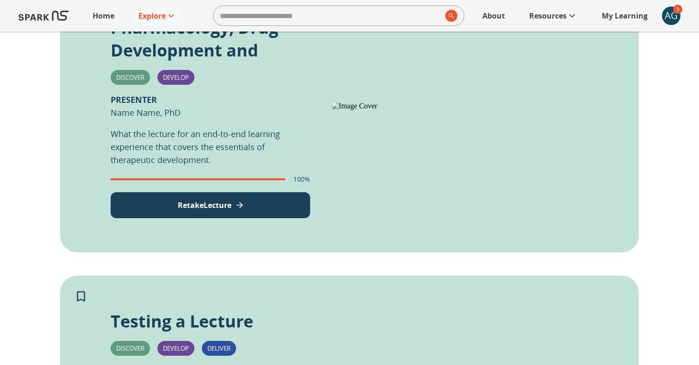
scroll to position [261, 0]
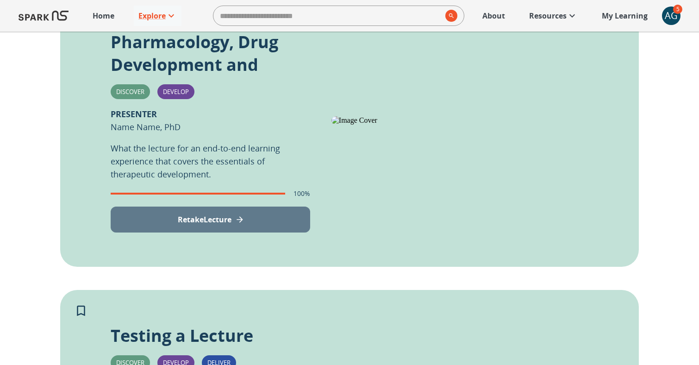
click at [239, 225] on button "Retake Lecture" at bounding box center [210, 219] width 199 height 26
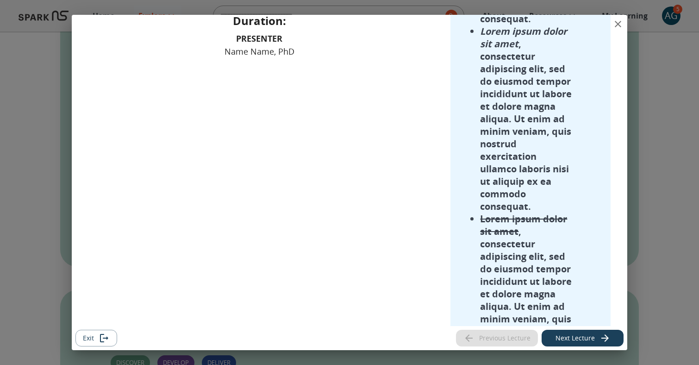
scroll to position [339, 0]
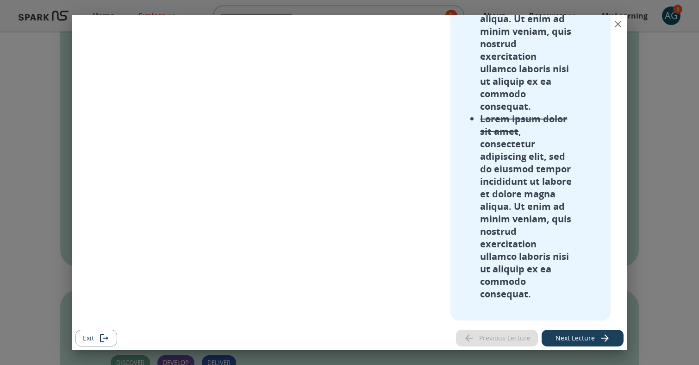
click at [498, 334] on div "Previous Lecture Next Lecture" at bounding box center [539, 337] width 167 height 17
click at [569, 335] on button "Next Lecture" at bounding box center [582, 337] width 82 height 17
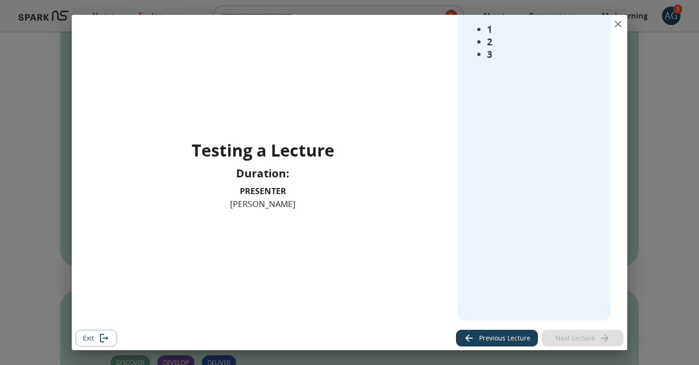
scroll to position [0, 0]
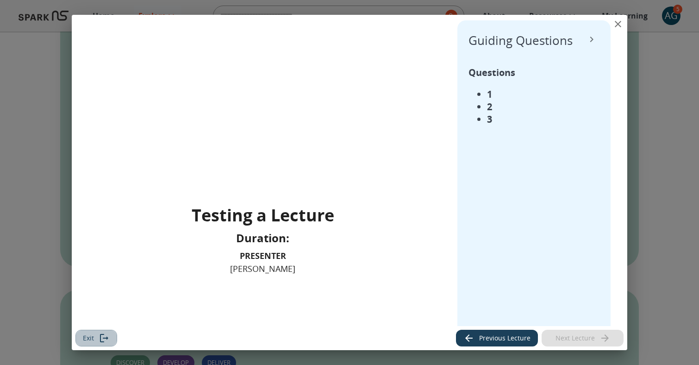
click at [93, 340] on button "Exit" at bounding box center [96, 337] width 42 height 17
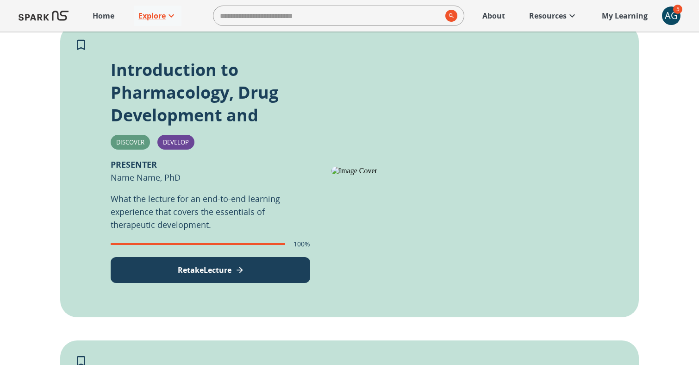
scroll to position [210, 0]
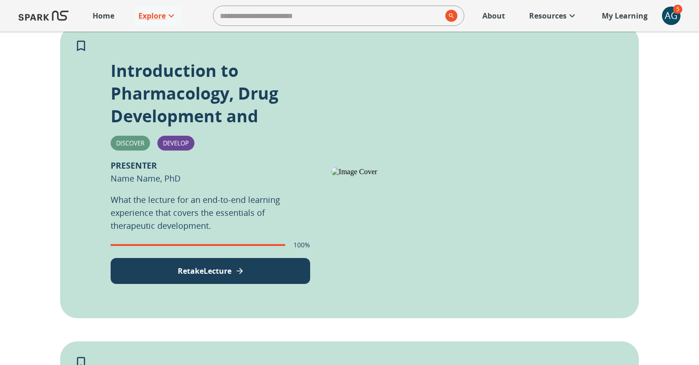
click at [631, 16] on p "My Learning" at bounding box center [624, 15] width 46 height 11
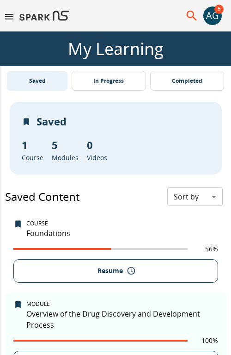
click at [206, 12] on div "AG" at bounding box center [213, 15] width 19 height 19
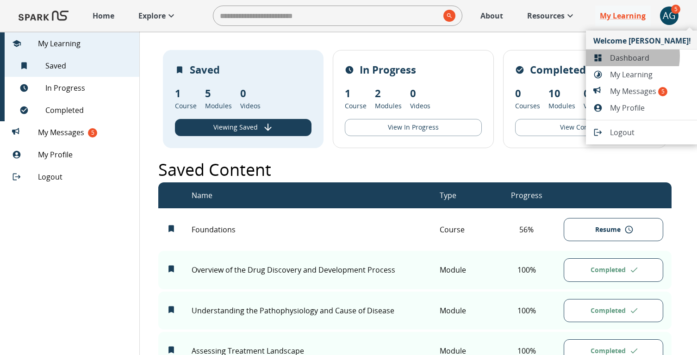
click at [618, 56] on span "Dashboard" at bounding box center [650, 57] width 81 height 11
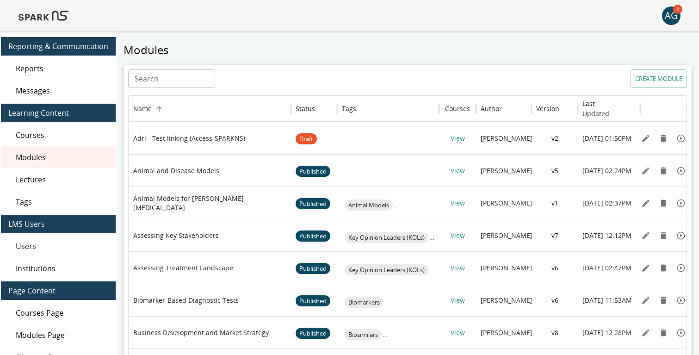
click at [54, 19] on img at bounding box center [44, 16] width 50 height 22
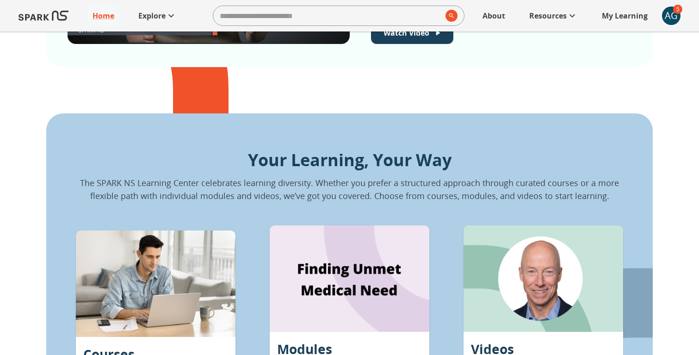
scroll to position [526, 0]
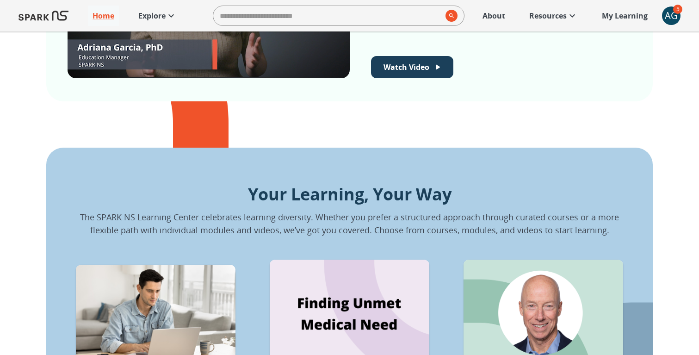
click at [158, 14] on p "Explore" at bounding box center [151, 15] width 27 height 11
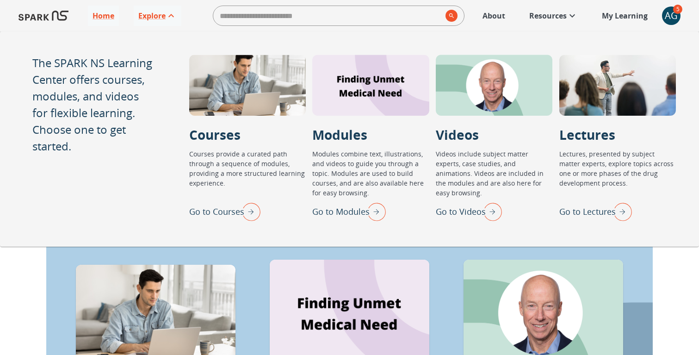
click at [670, 19] on div "AG" at bounding box center [671, 15] width 19 height 19
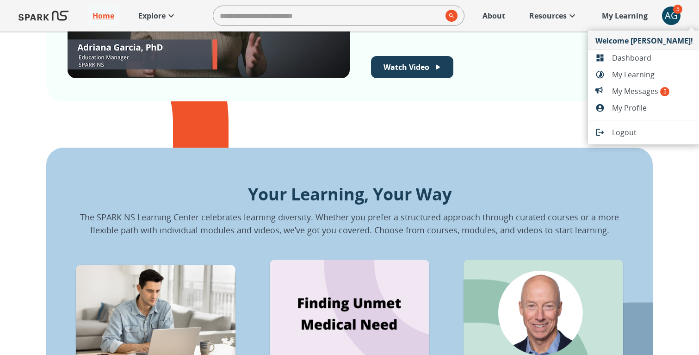
click at [618, 58] on span "Dashboard" at bounding box center [652, 57] width 81 height 11
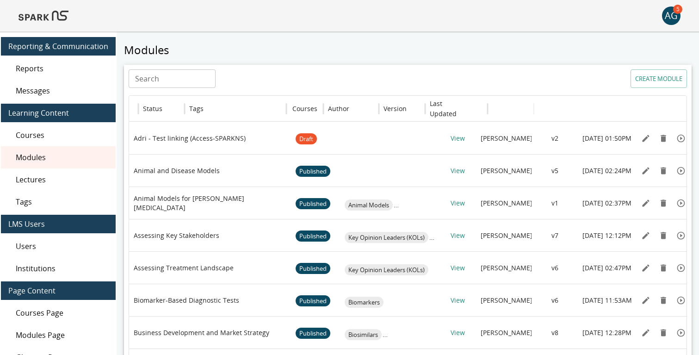
click at [35, 179] on span "Lectures" at bounding box center [62, 179] width 93 height 11
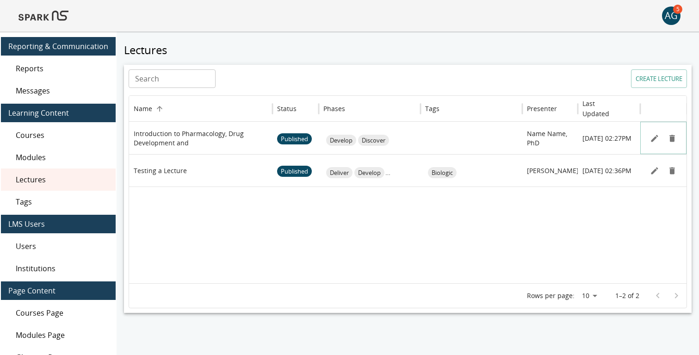
click at [649, 139] on button "Edit" at bounding box center [655, 138] width 14 height 14
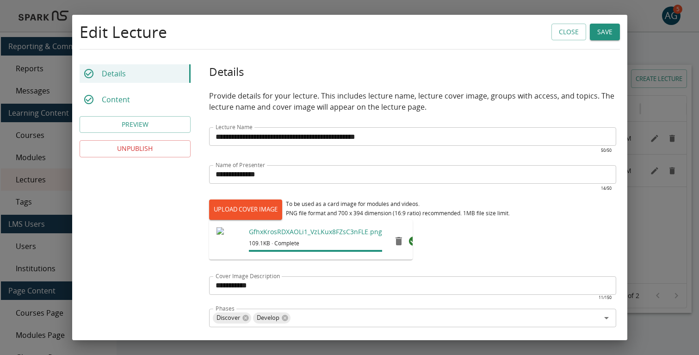
scroll to position [205, 0]
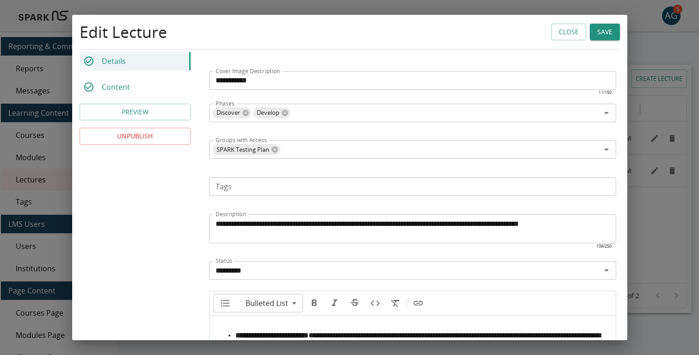
click at [121, 90] on p "Content" at bounding box center [116, 86] width 28 height 11
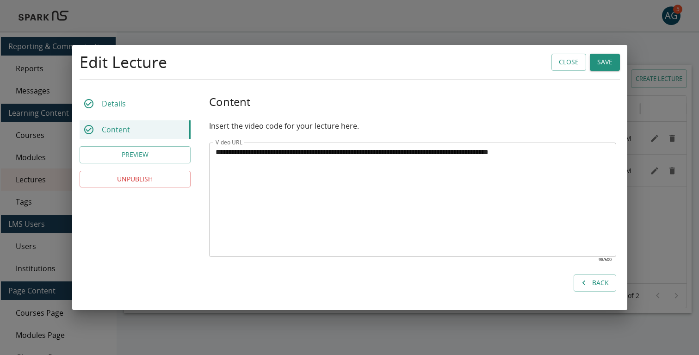
click at [289, 149] on textarea "**********" at bounding box center [413, 200] width 394 height 106
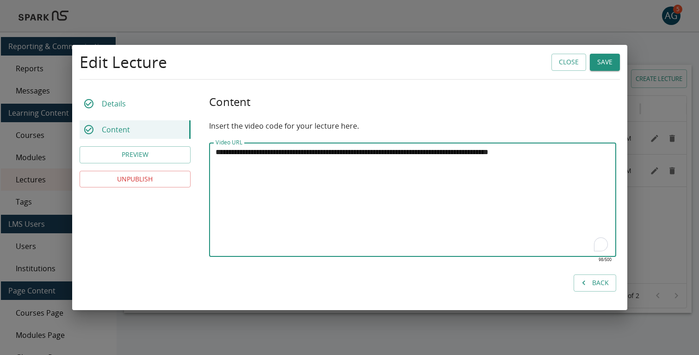
click at [289, 149] on textarea "**********" at bounding box center [413, 200] width 394 height 106
click at [140, 100] on div "Details" at bounding box center [135, 103] width 111 height 19
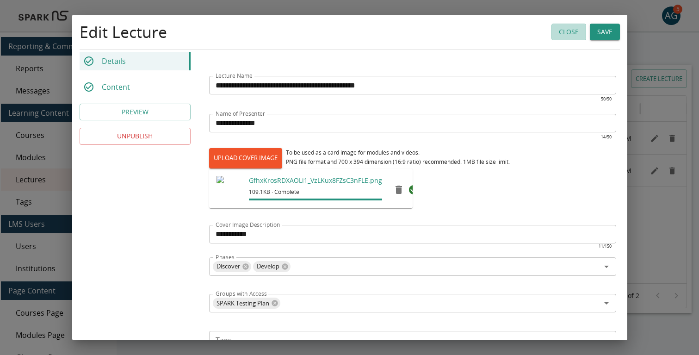
click at [560, 31] on button "Close" at bounding box center [568, 32] width 35 height 17
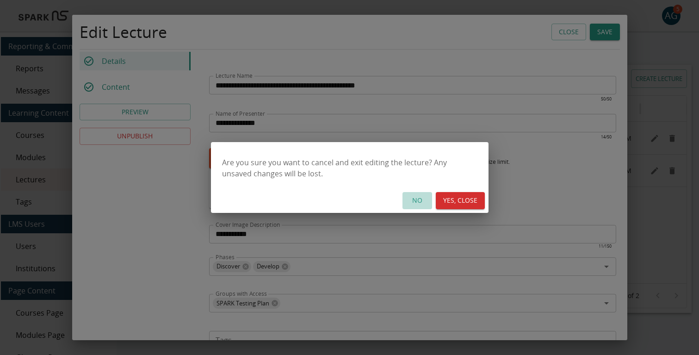
click at [413, 202] on button "NO" at bounding box center [417, 200] width 30 height 17
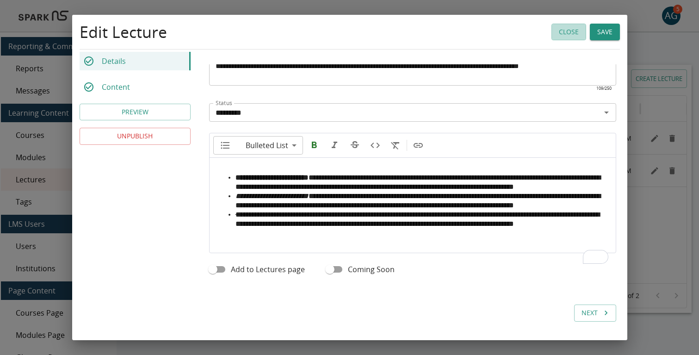
click at [570, 31] on button "Close" at bounding box center [568, 32] width 35 height 17
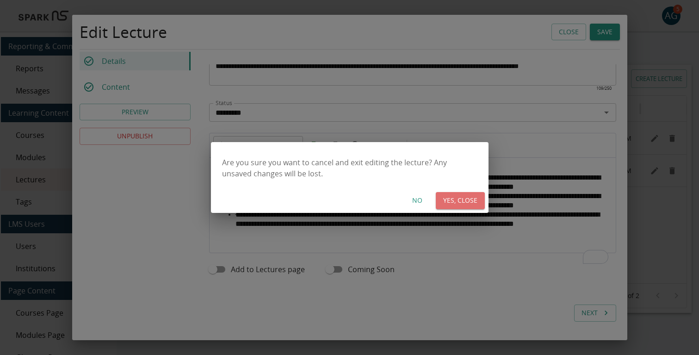
click at [458, 206] on button "YES, CLOSE" at bounding box center [460, 200] width 49 height 17
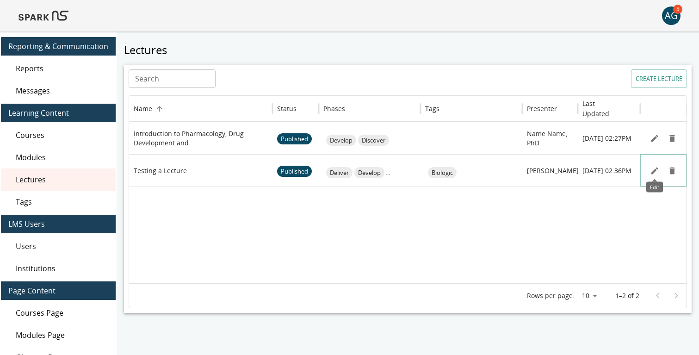
click at [654, 169] on icon "Edit" at bounding box center [654, 170] width 7 height 7
